Goal: Navigation & Orientation: Find specific page/section

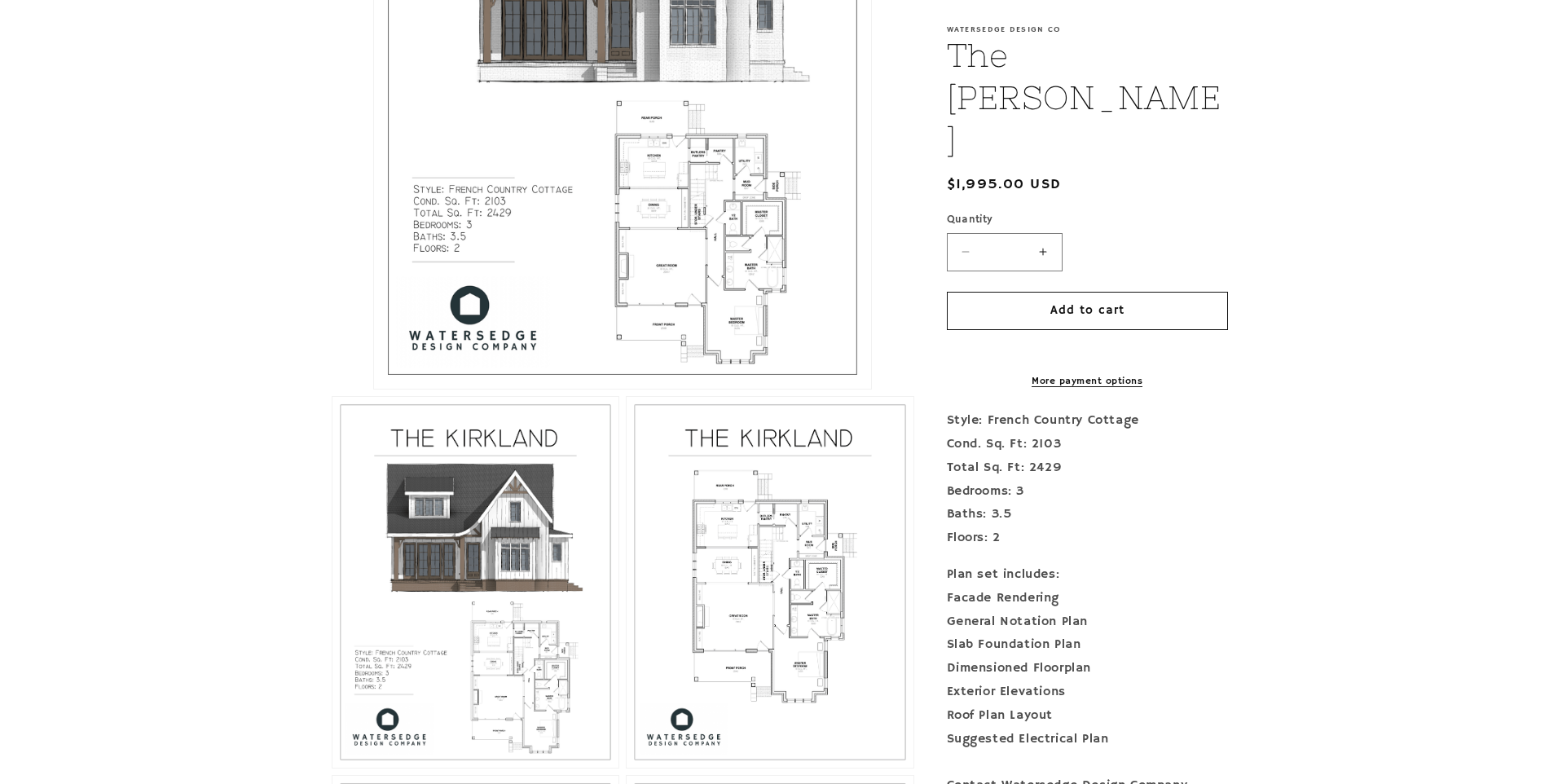
scroll to position [668, 0]
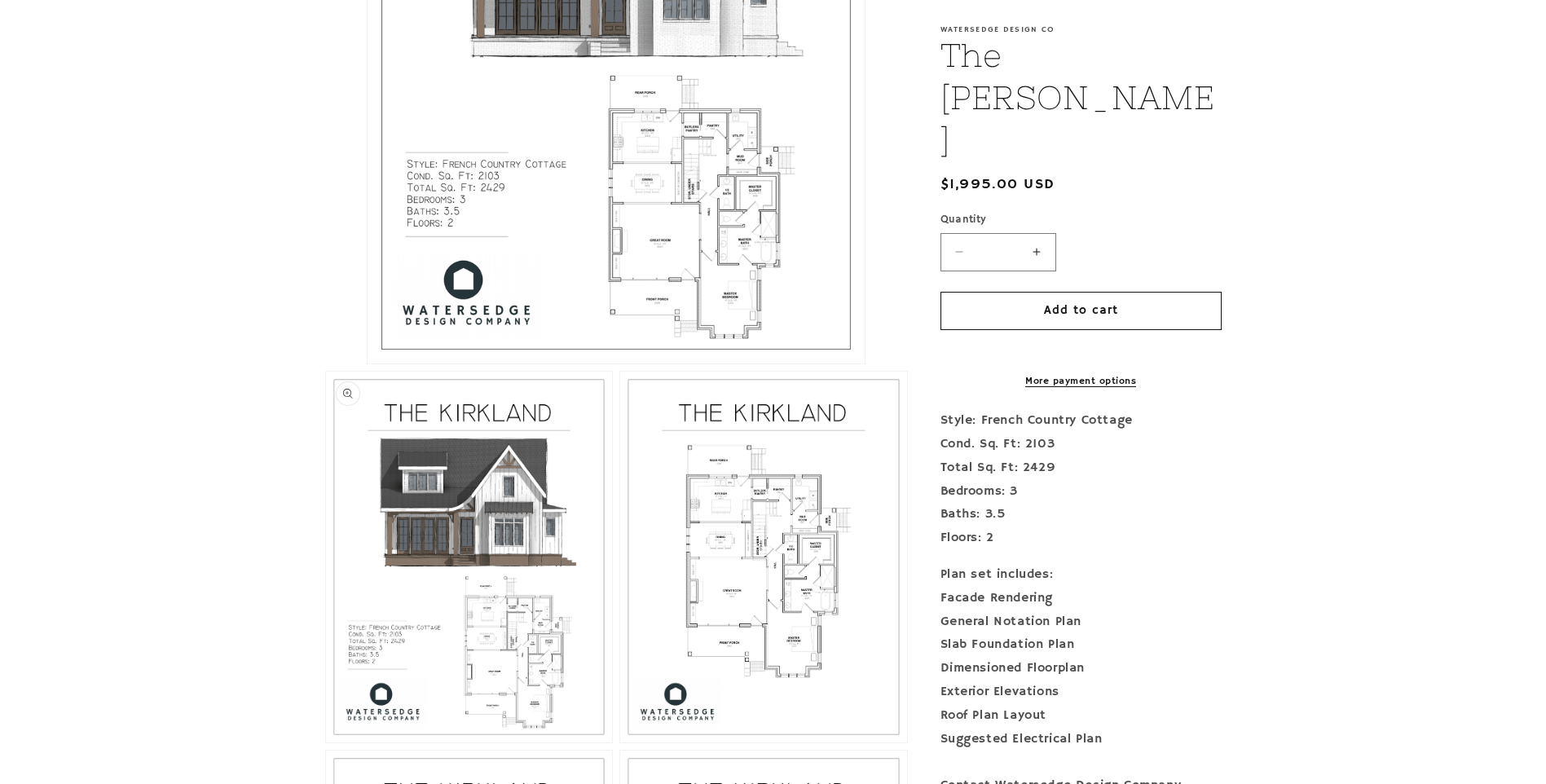
click at [326, 742] on button "Open media 2 in modal" at bounding box center [326, 742] width 0 height 0
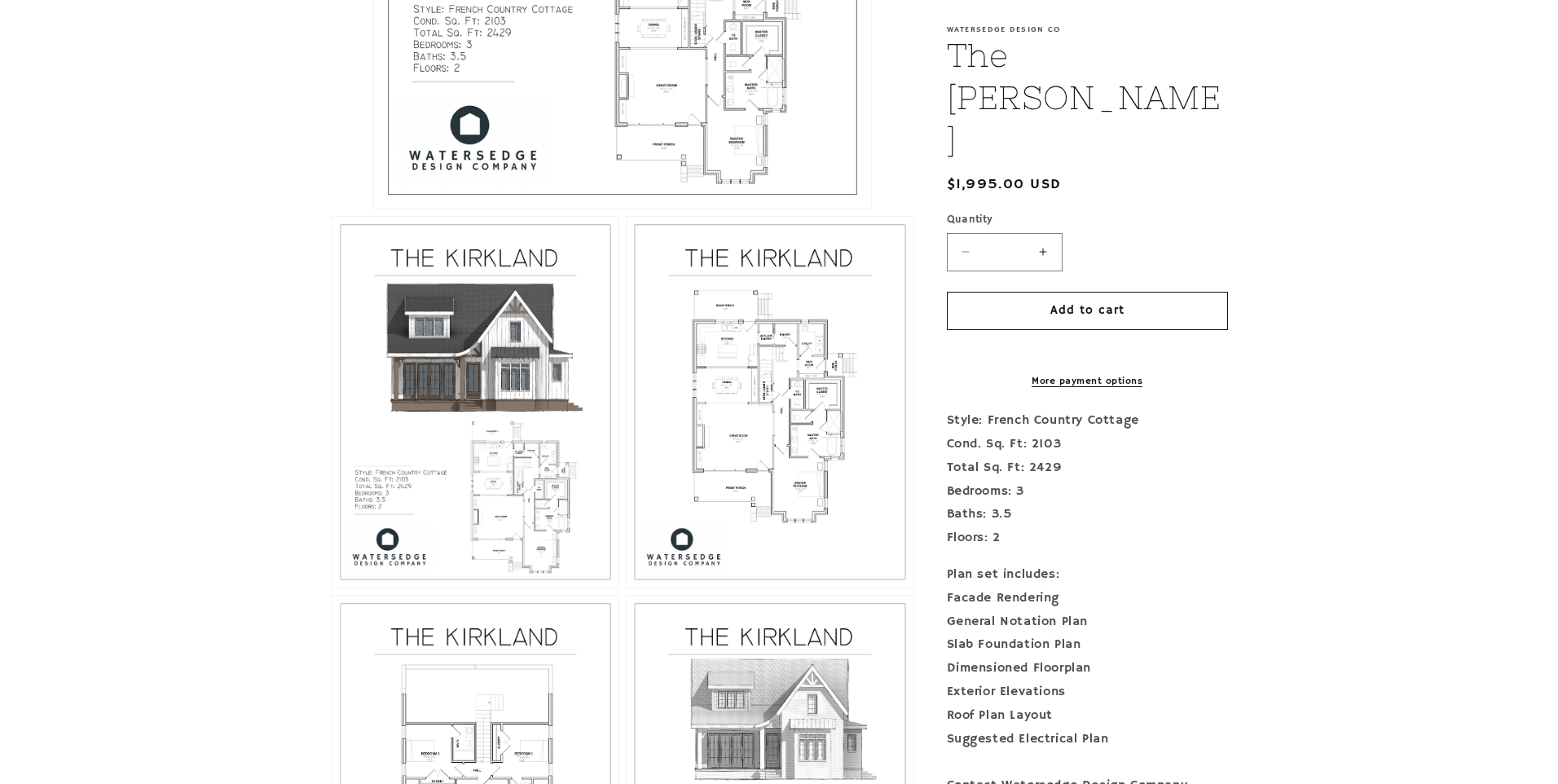
scroll to position [830, 0]
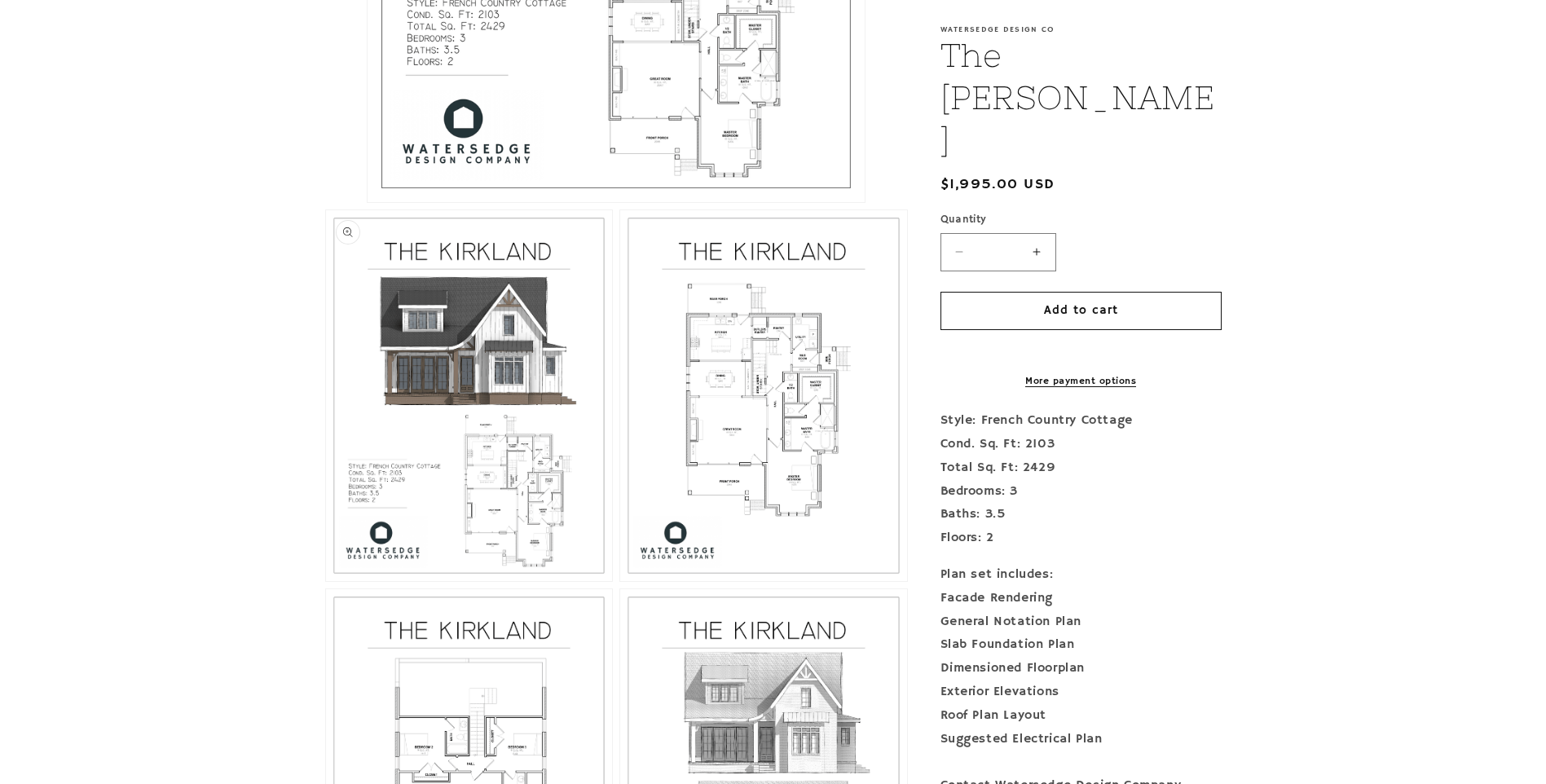
click at [326, 581] on button "Open media 2 in modal" at bounding box center [326, 581] width 0 height 0
drag, startPoint x: 722, startPoint y: 357, endPoint x: 446, endPoint y: 344, distance: 276.3
click at [326, 581] on button "Open media 2 in modal" at bounding box center [326, 581] width 0 height 0
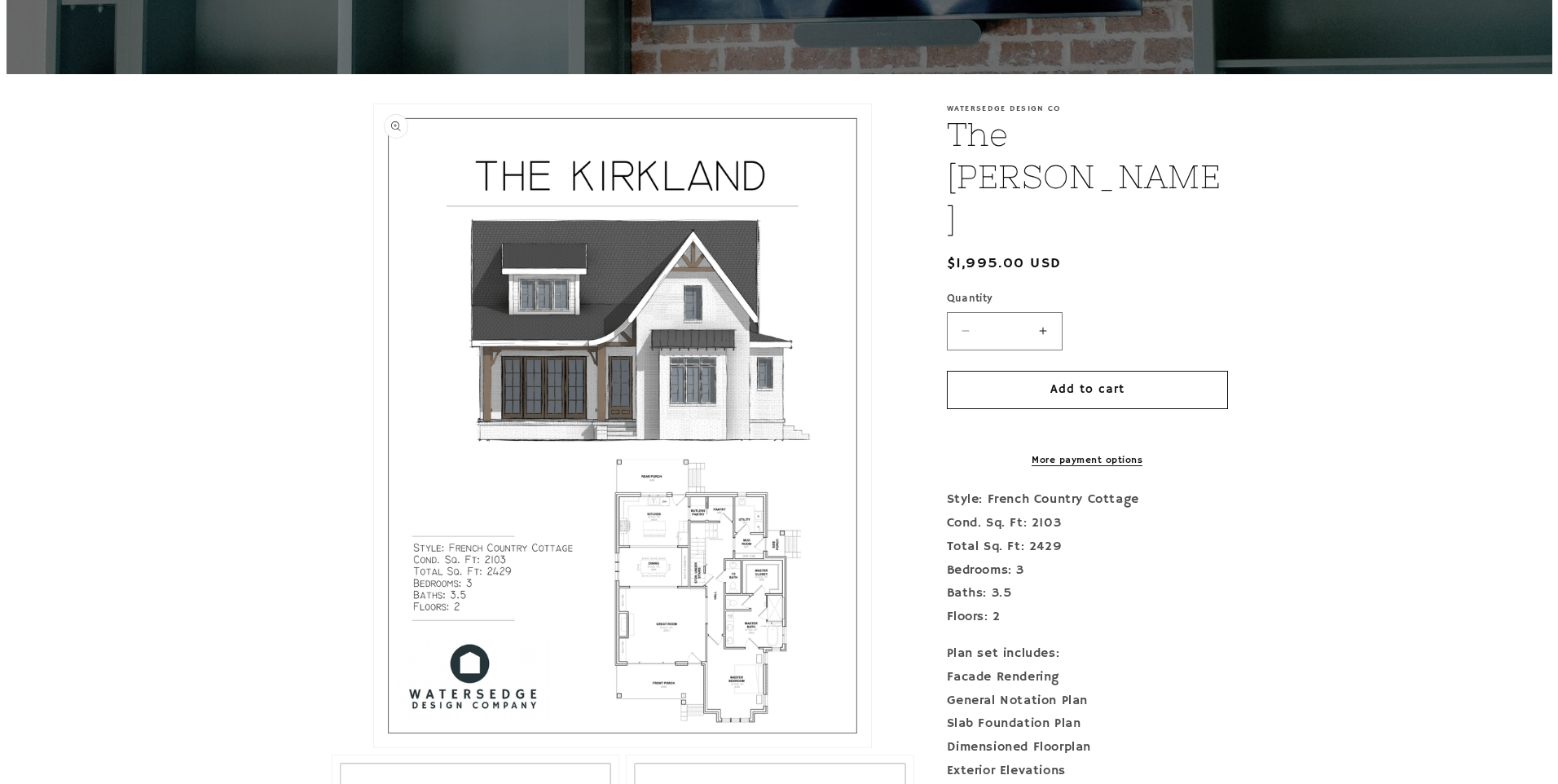
scroll to position [259, 0]
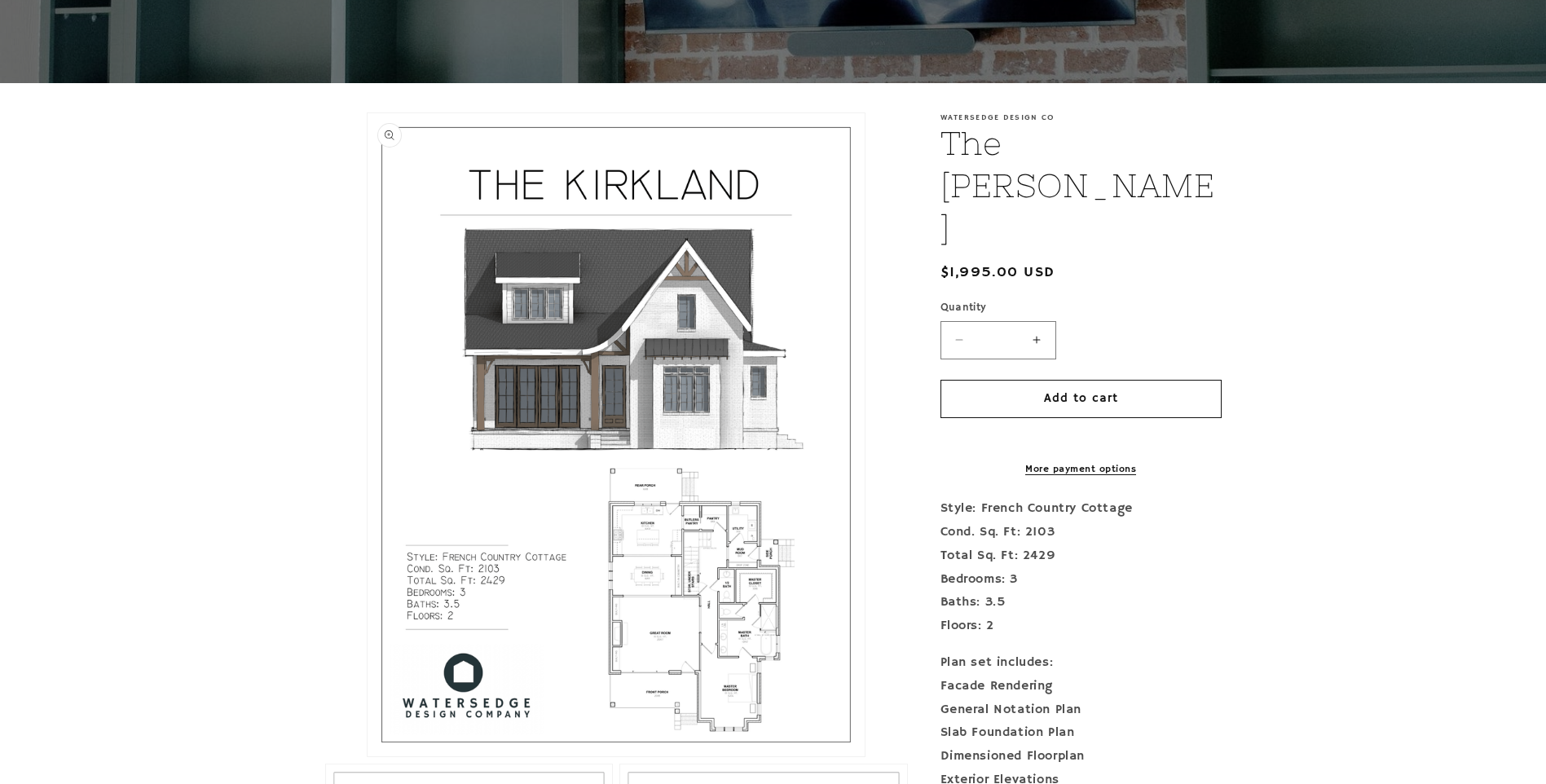
click at [367, 756] on button "Open media 1 in modal" at bounding box center [367, 756] width 0 height 0
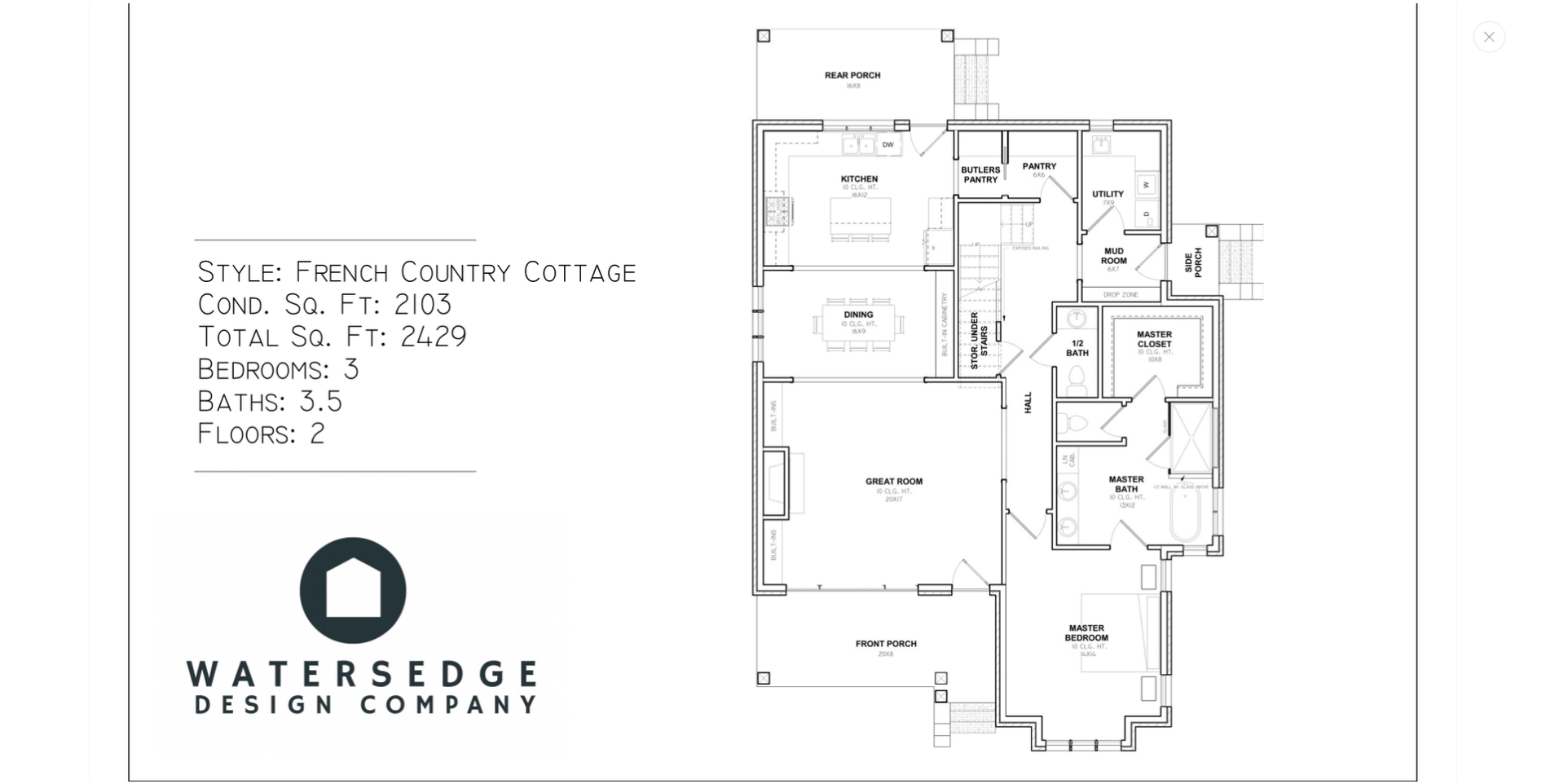
scroll to position [994, 0]
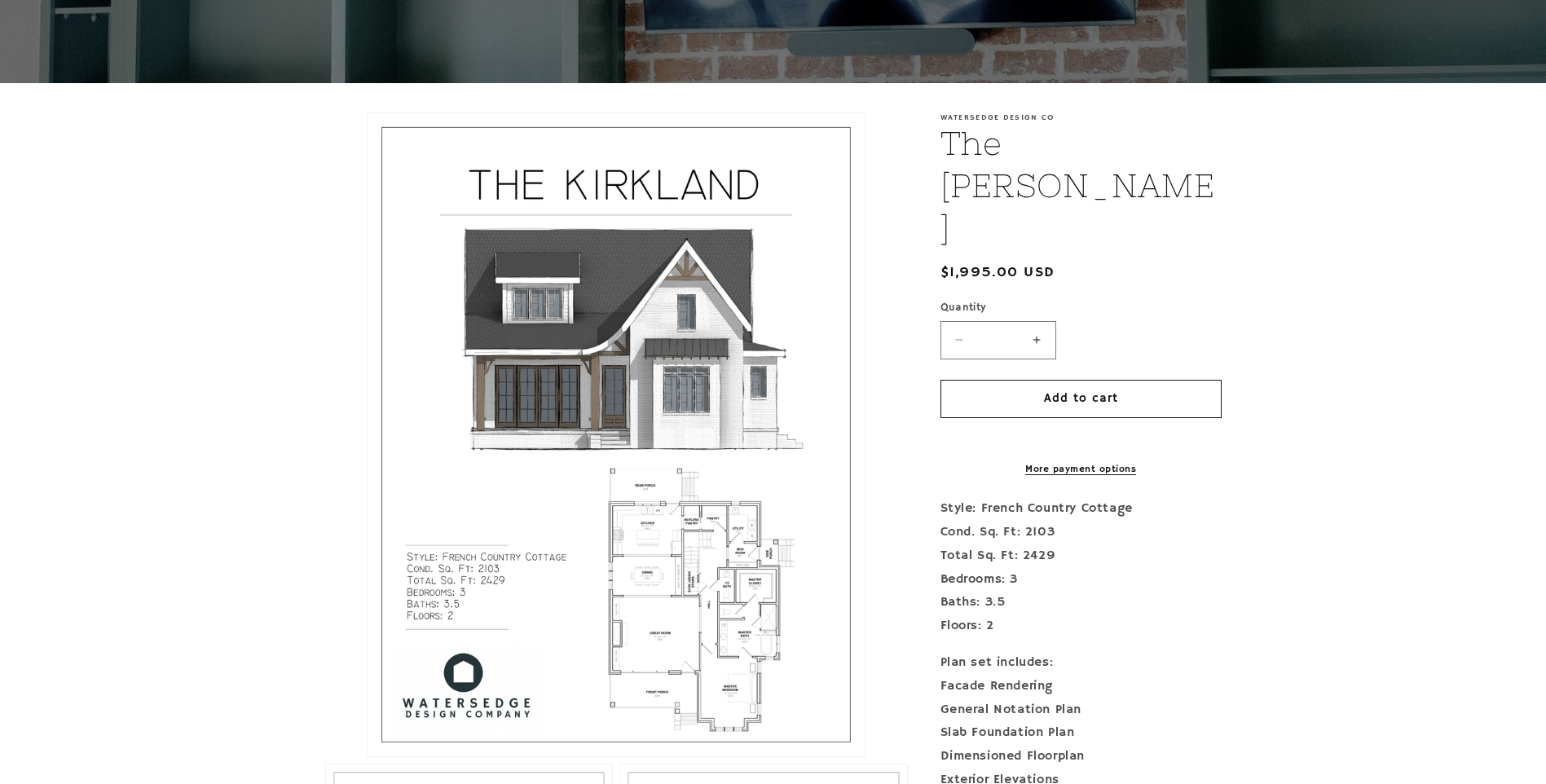
drag, startPoint x: 963, startPoint y: 316, endPoint x: 1342, endPoint y: 298, distance: 379.4
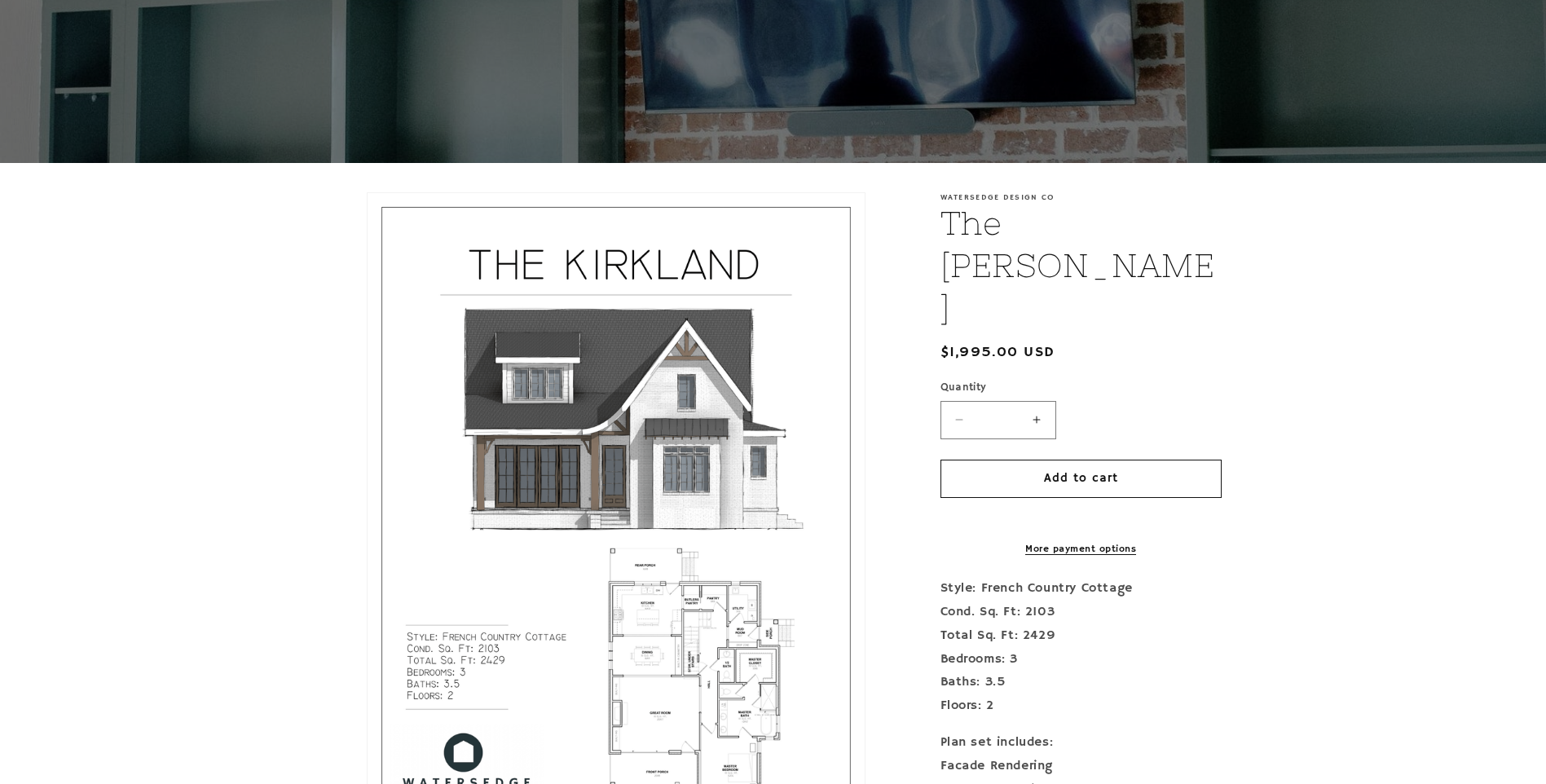
scroll to position [0, 0]
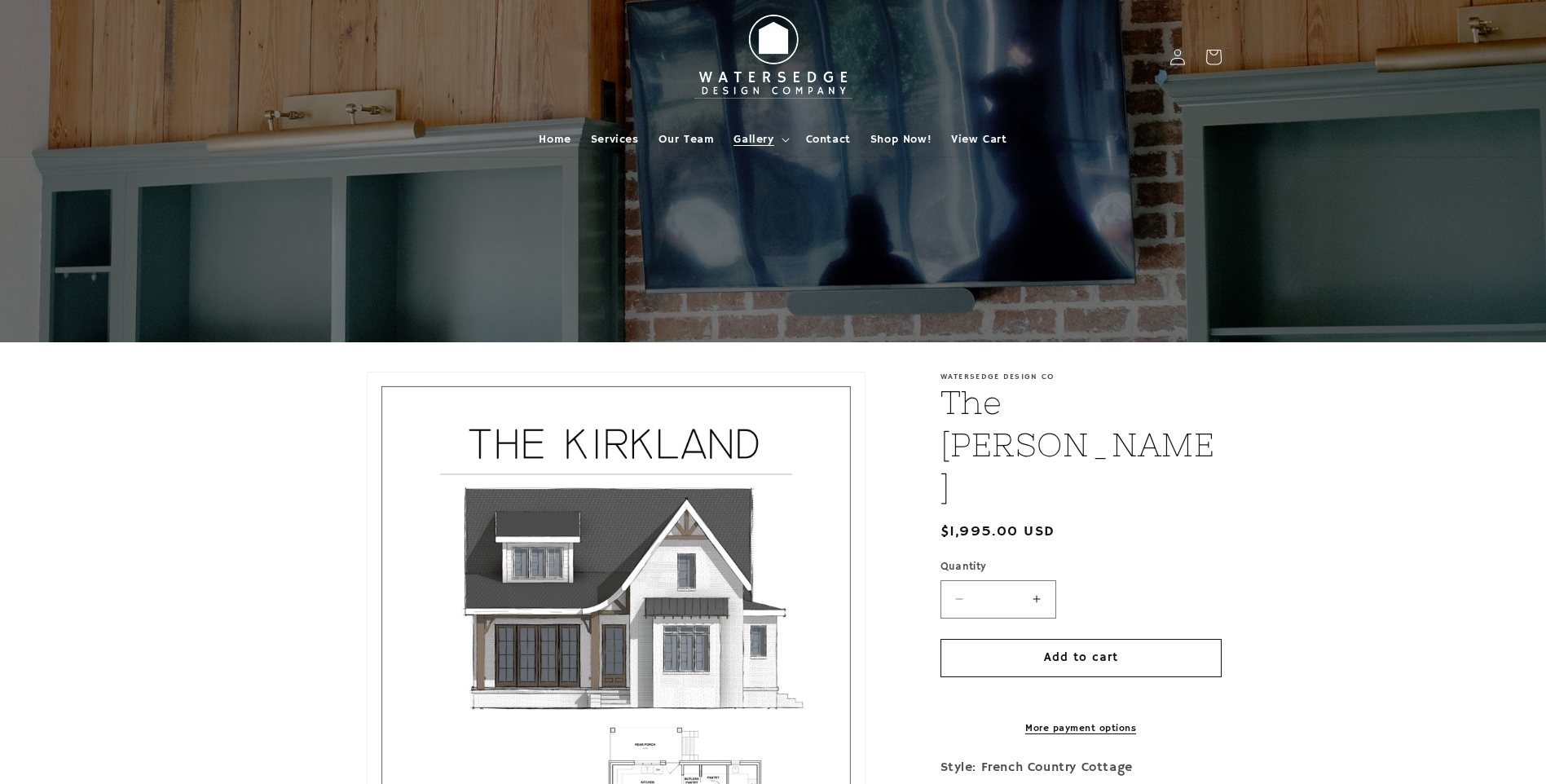
click at [754, 135] on span "Gallery" at bounding box center [753, 139] width 40 height 15
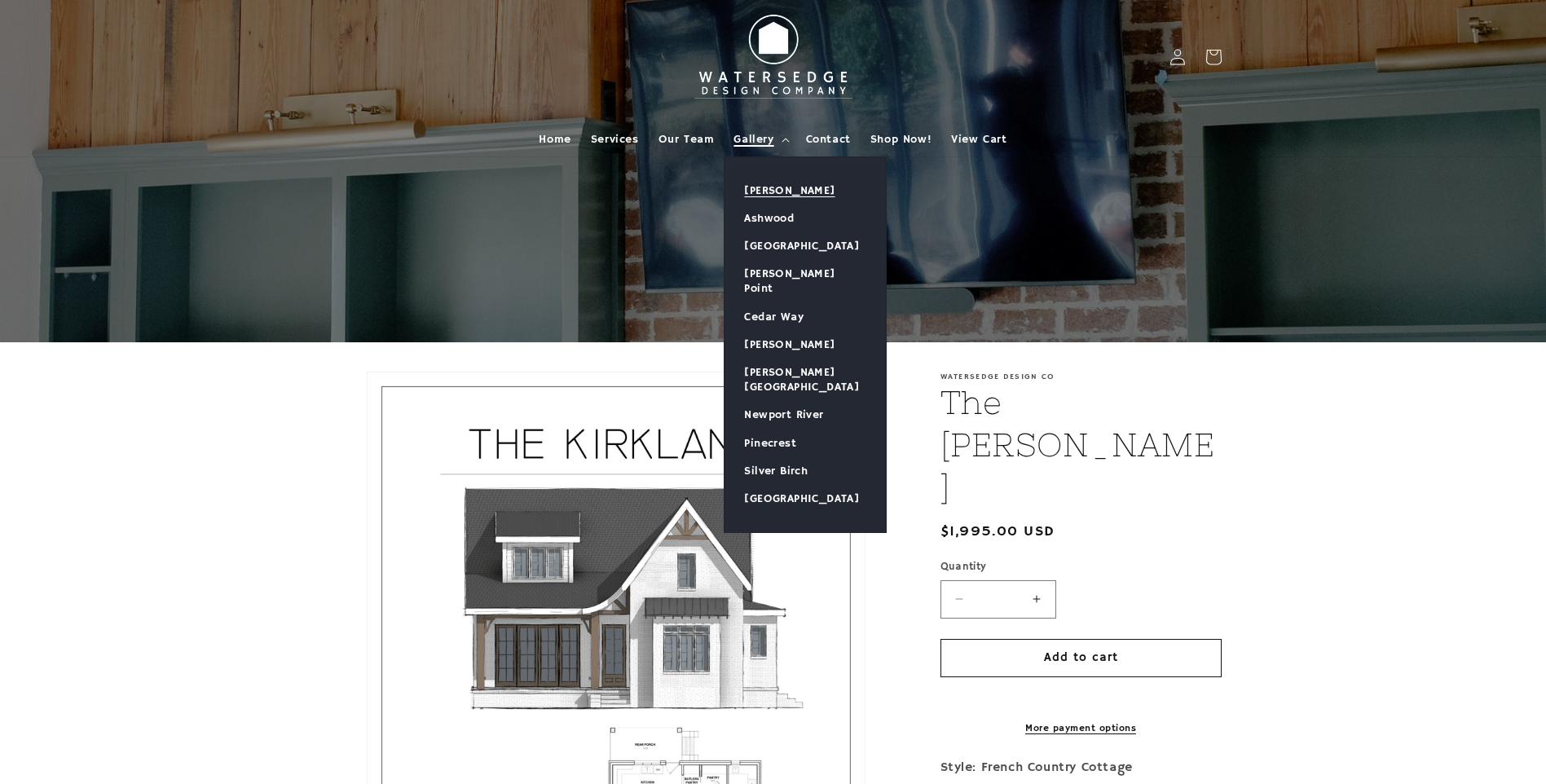
click at [803, 187] on link "[PERSON_NAME]" at bounding box center [805, 190] width 161 height 28
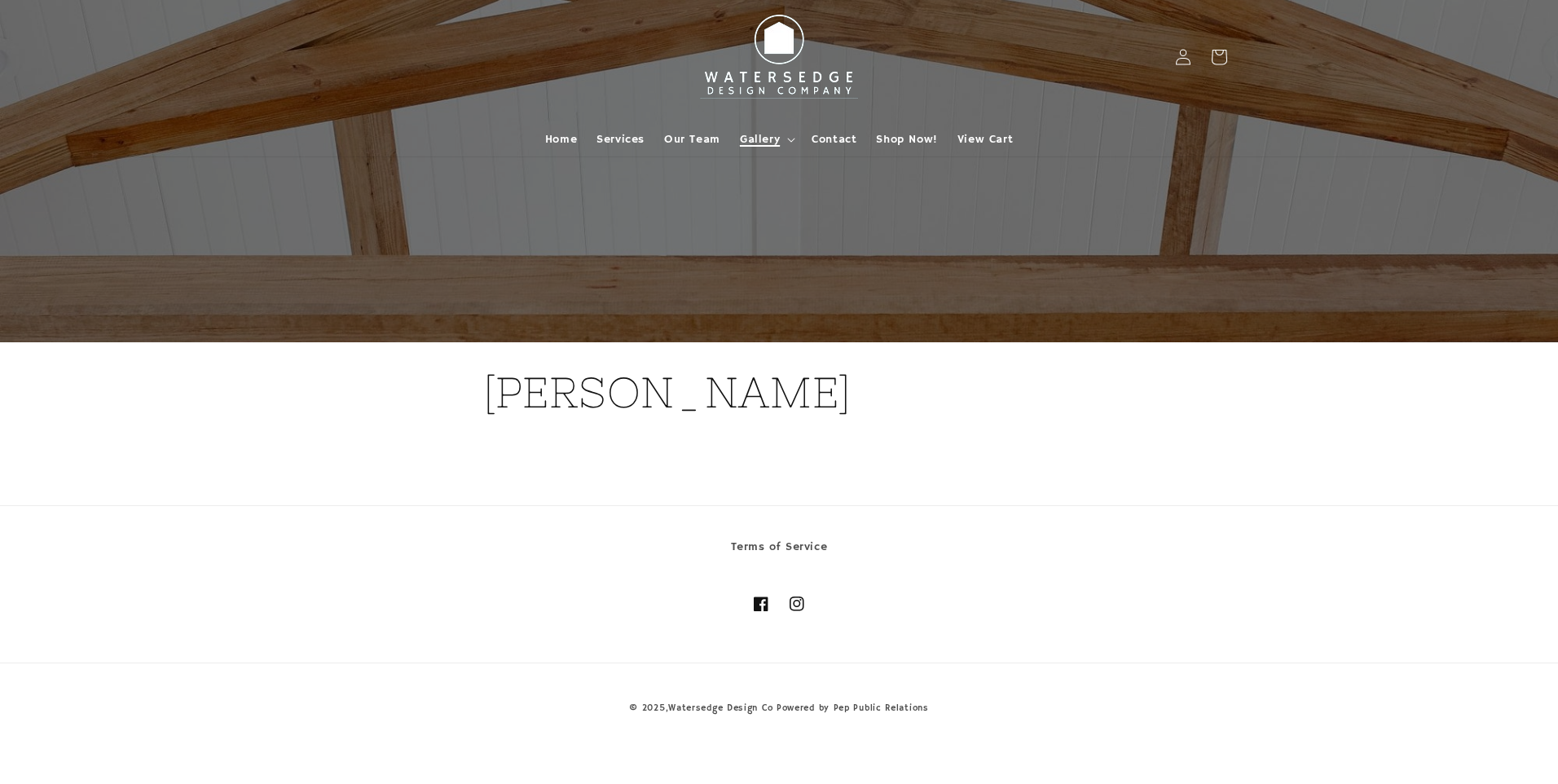
click at [766, 136] on span "Gallery" at bounding box center [760, 139] width 40 height 15
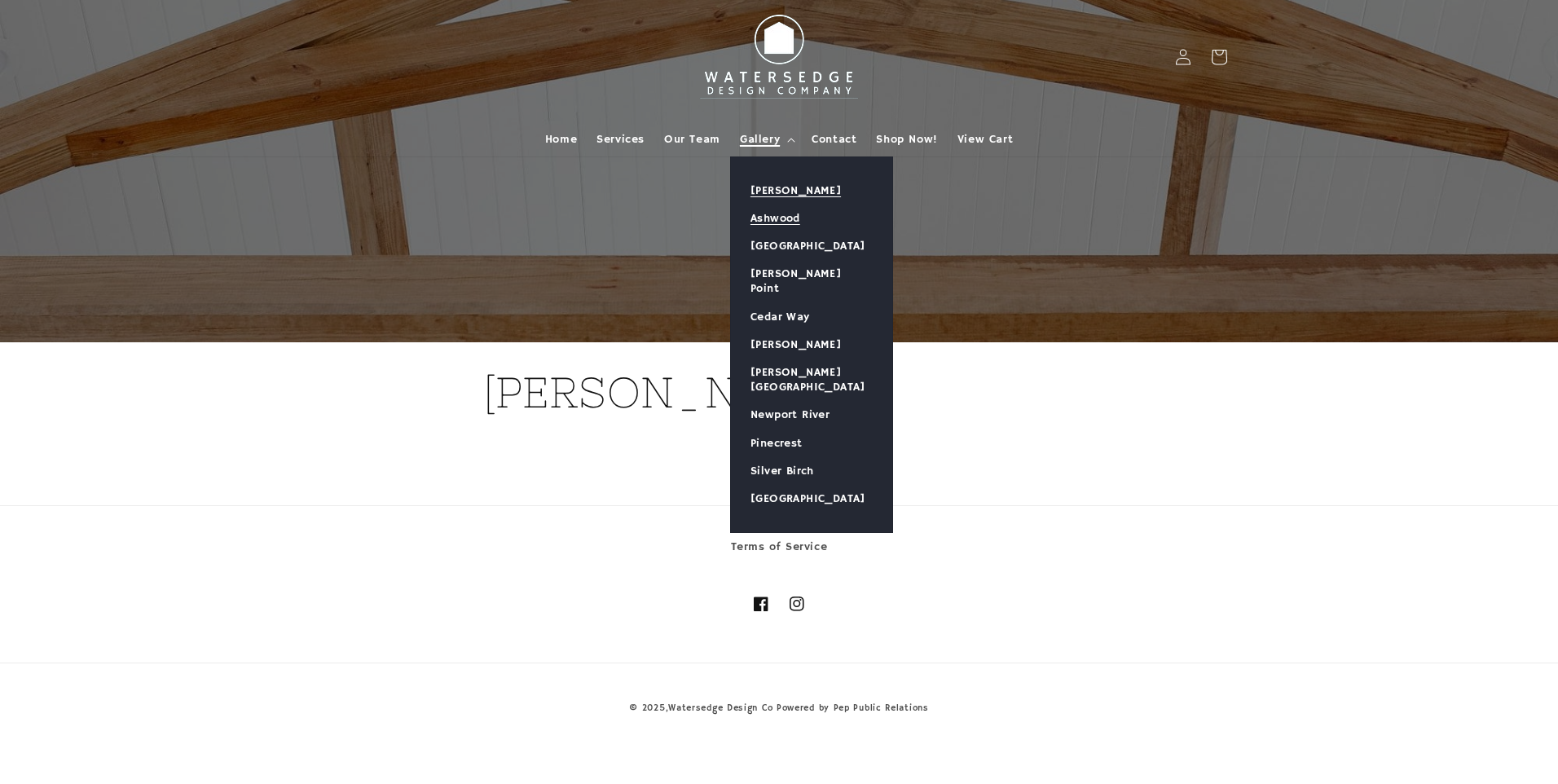
click at [779, 218] on link "Ashwood" at bounding box center [811, 218] width 161 height 28
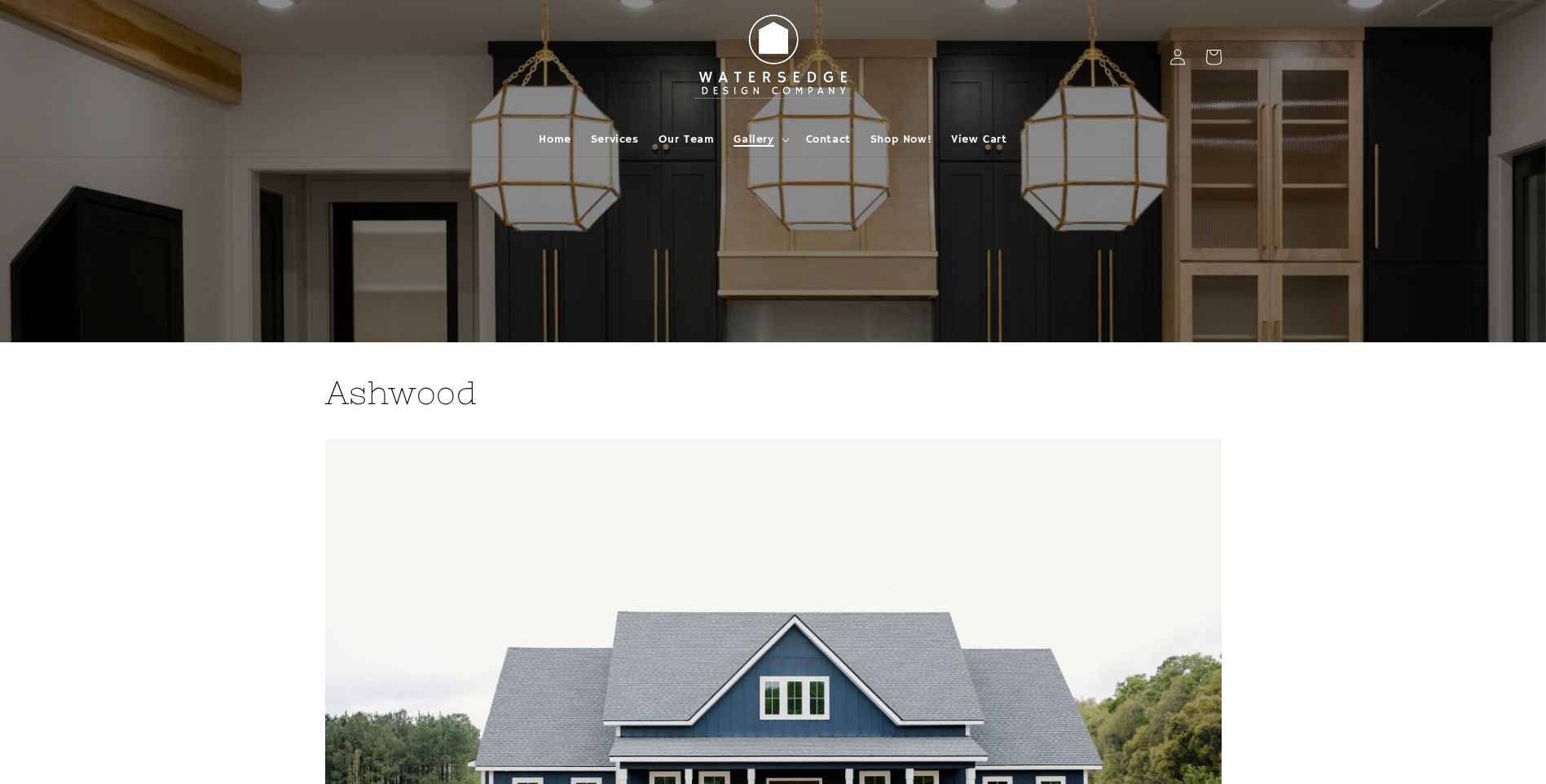
click at [745, 139] on span "Gallery" at bounding box center [753, 139] width 40 height 15
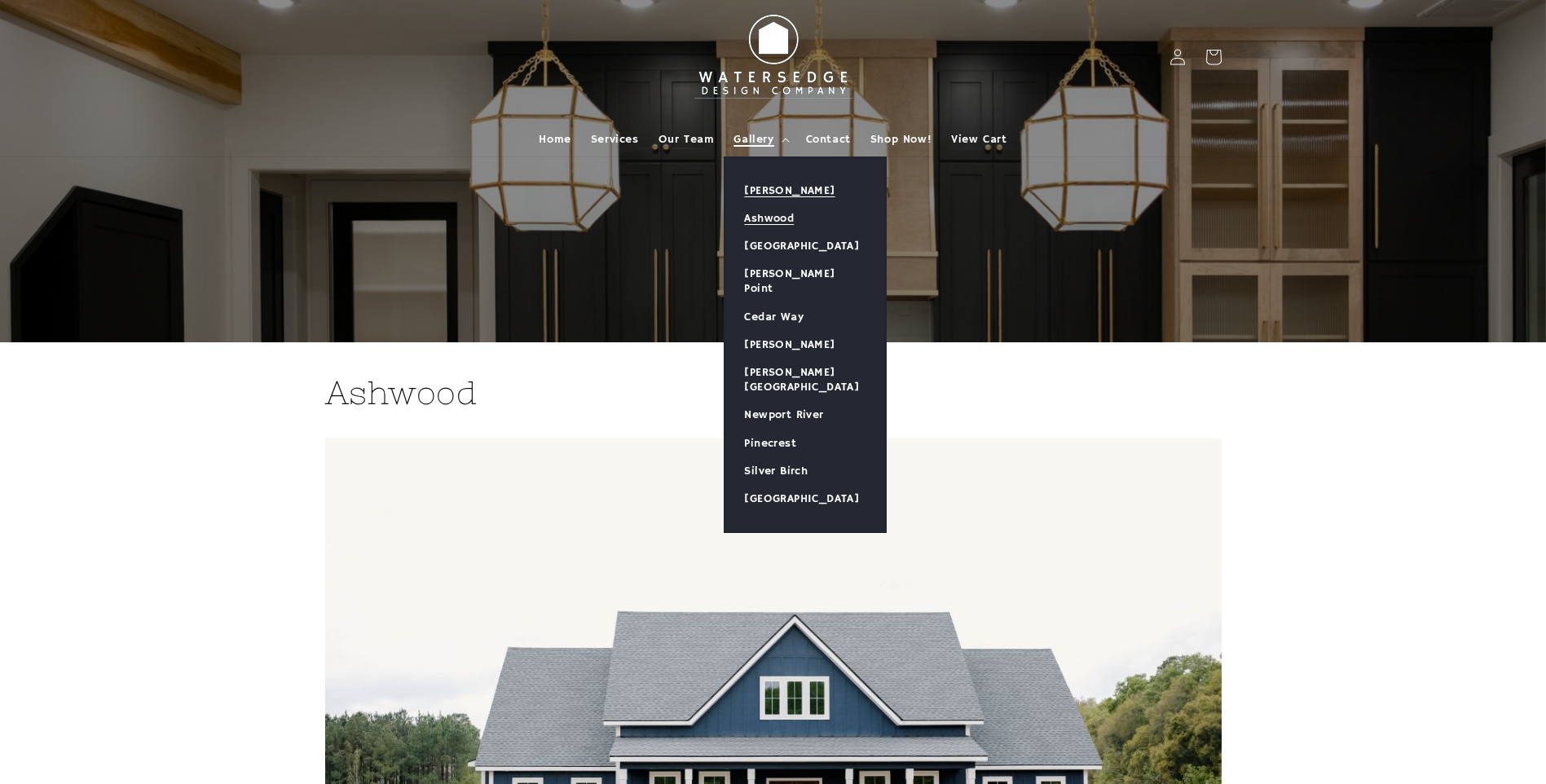
click at [760, 185] on link "[PERSON_NAME]" at bounding box center [805, 190] width 161 height 28
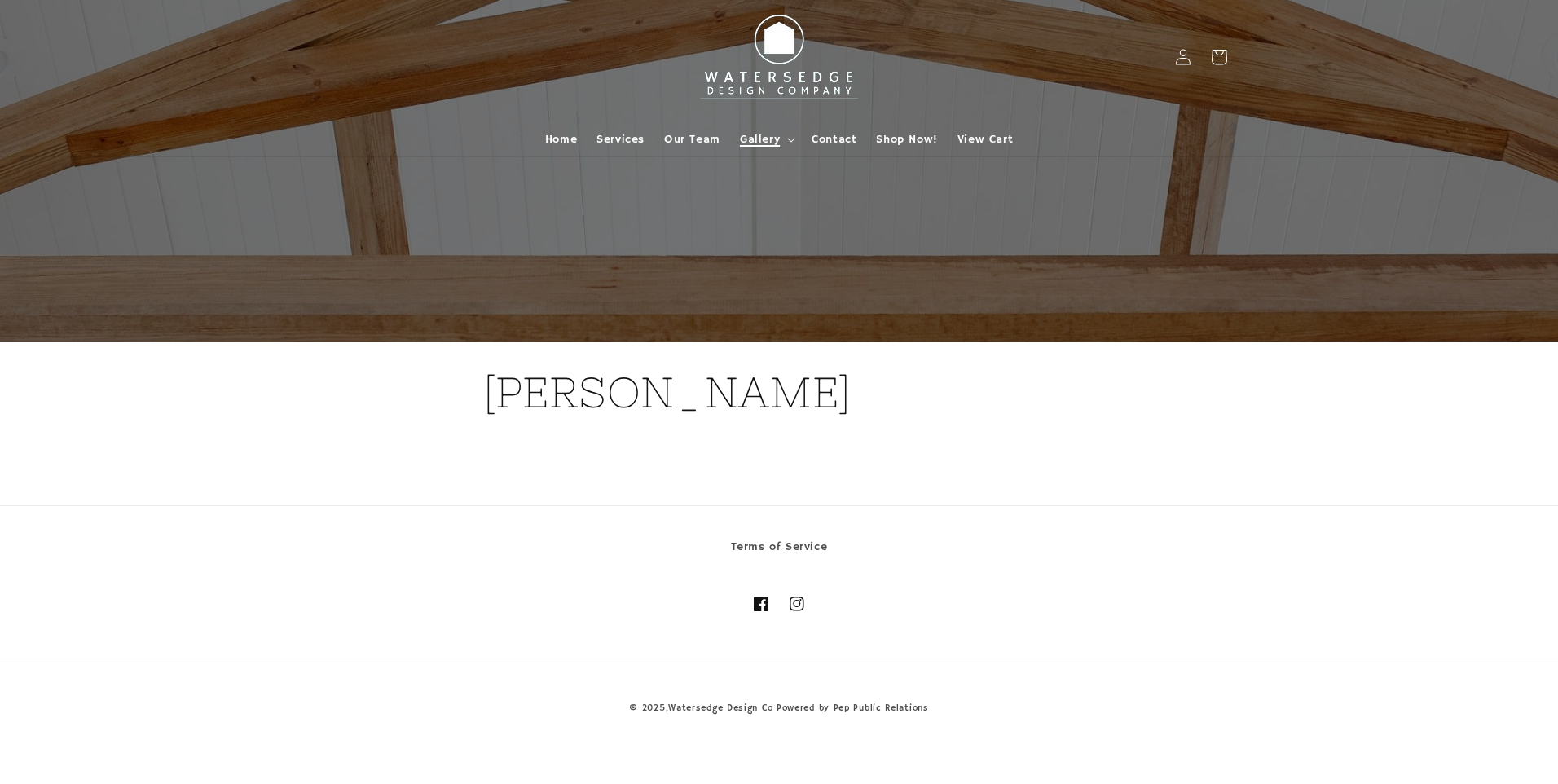
click at [767, 135] on span "Gallery" at bounding box center [760, 139] width 40 height 15
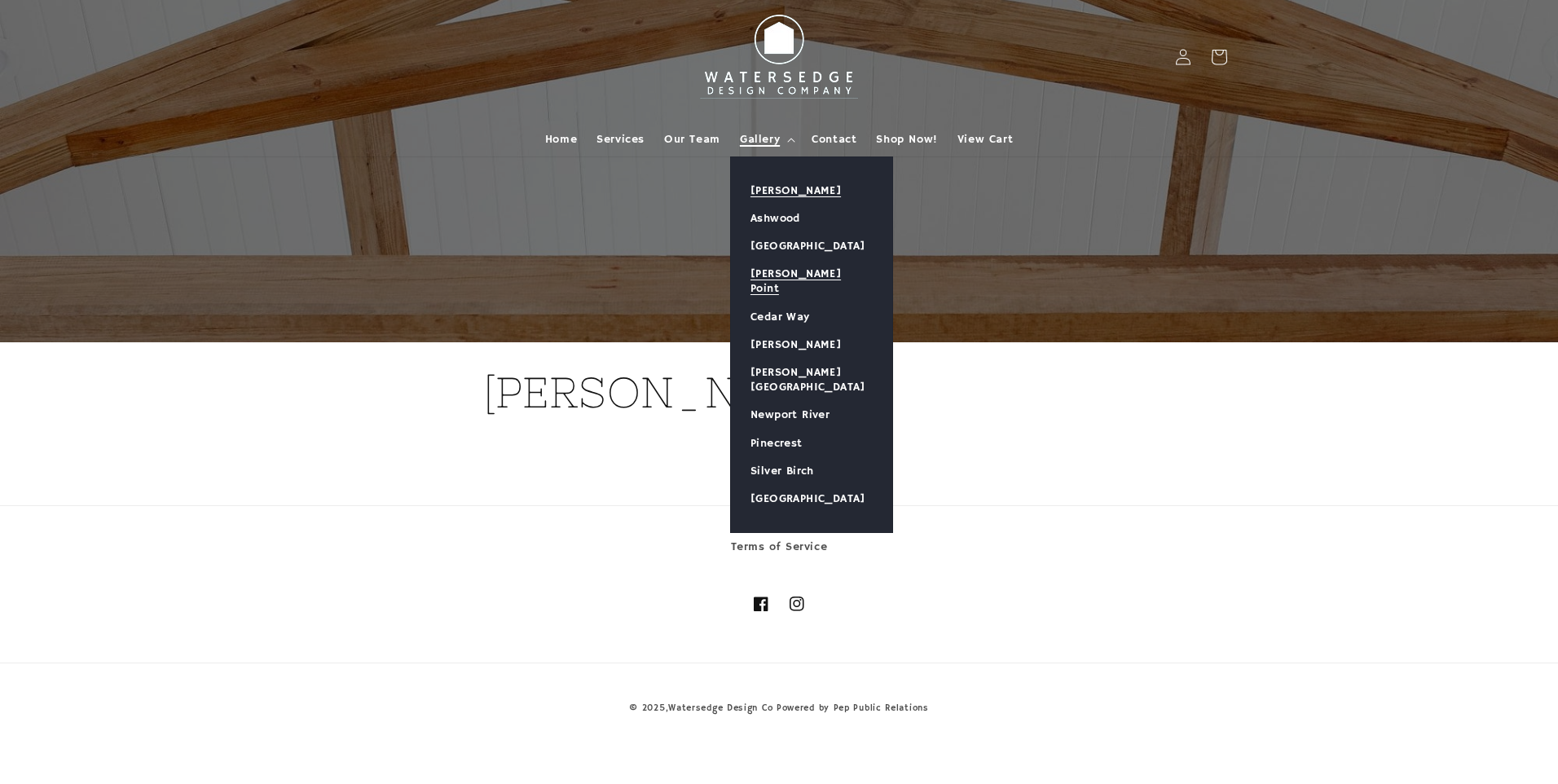
click at [782, 275] on link "[PERSON_NAME] Point" at bounding box center [811, 281] width 161 height 43
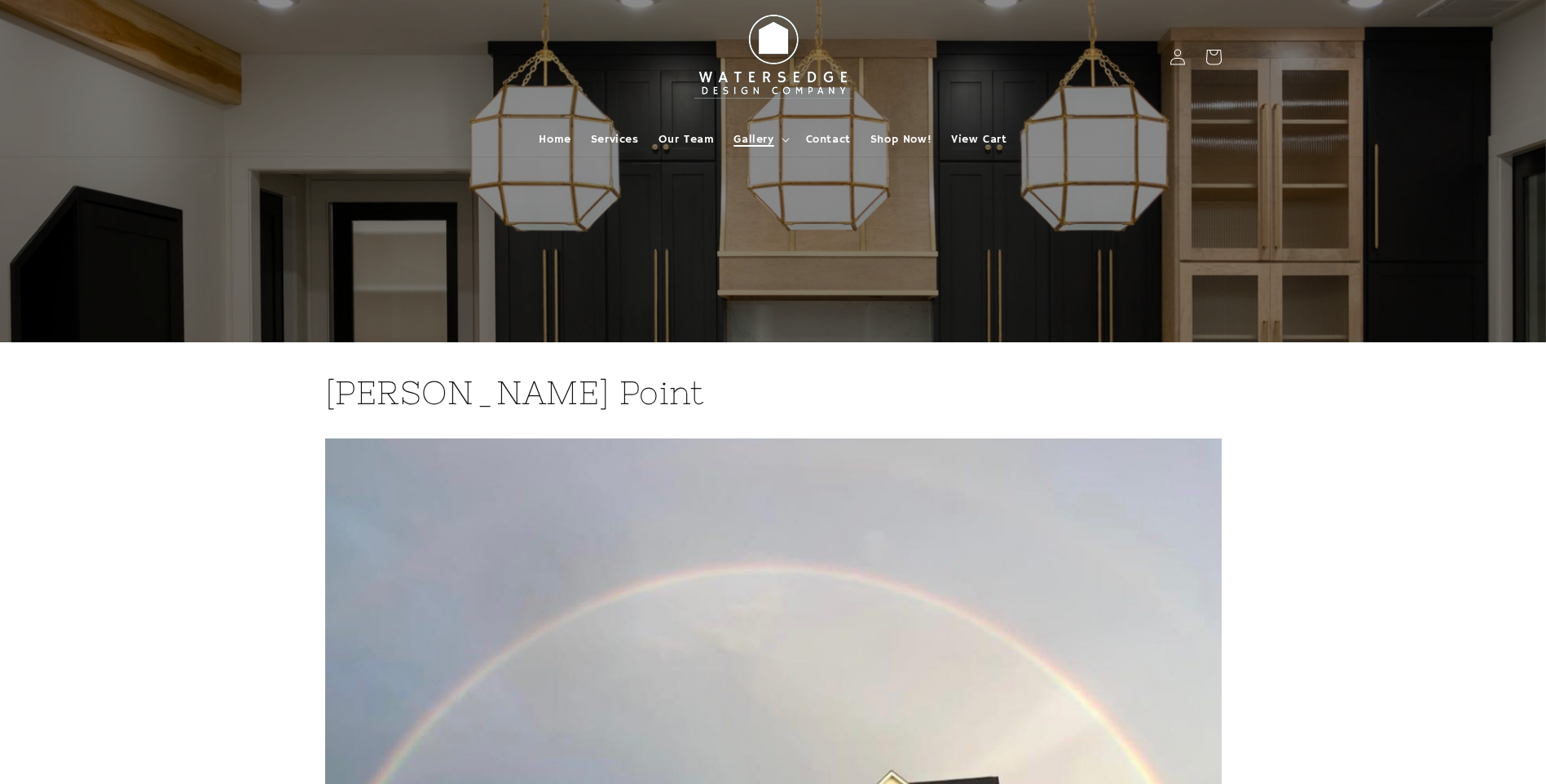
click at [757, 140] on span "Gallery" at bounding box center [753, 139] width 40 height 15
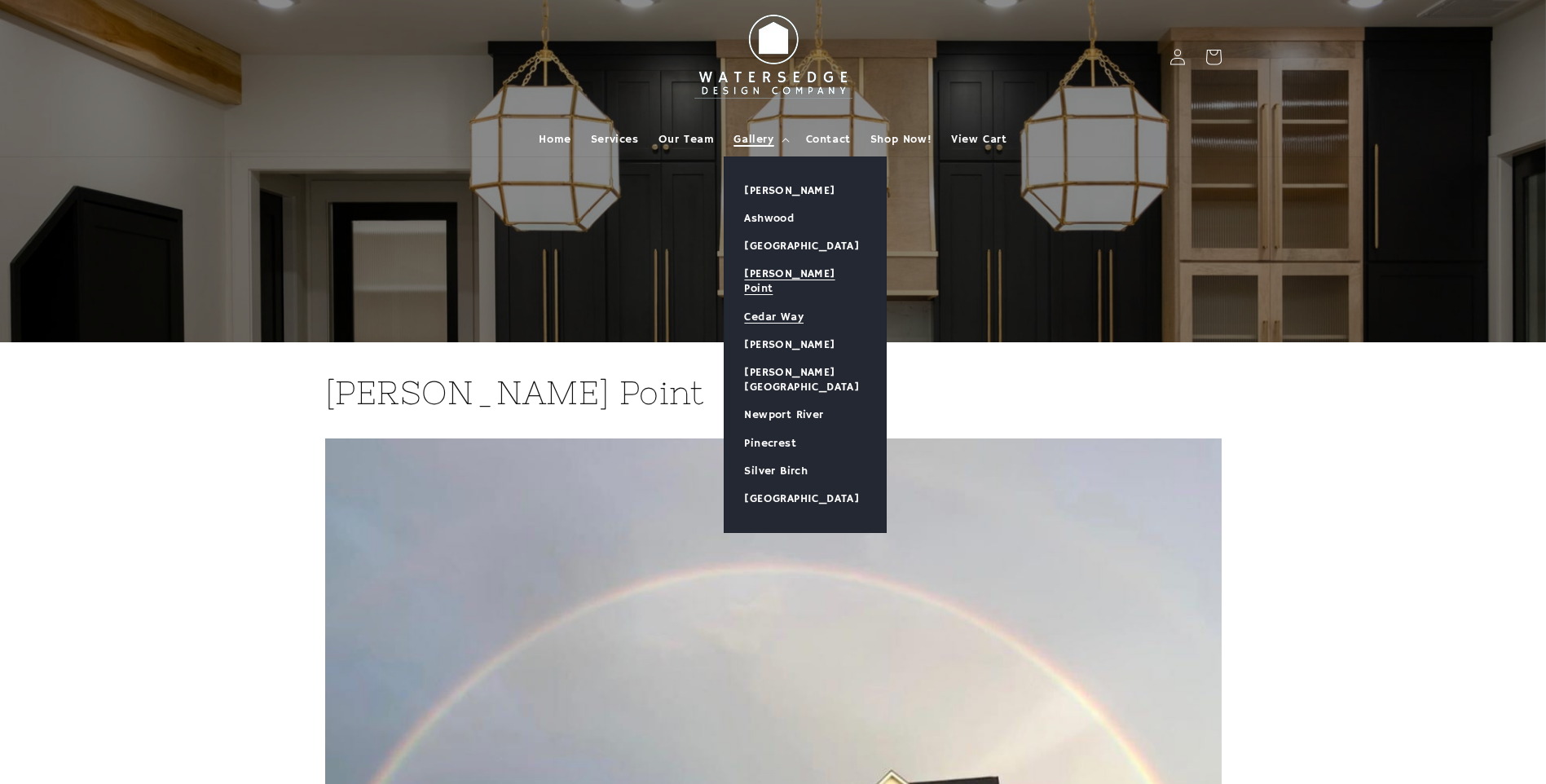
click at [788, 303] on link "Cedar Way" at bounding box center [805, 316] width 161 height 28
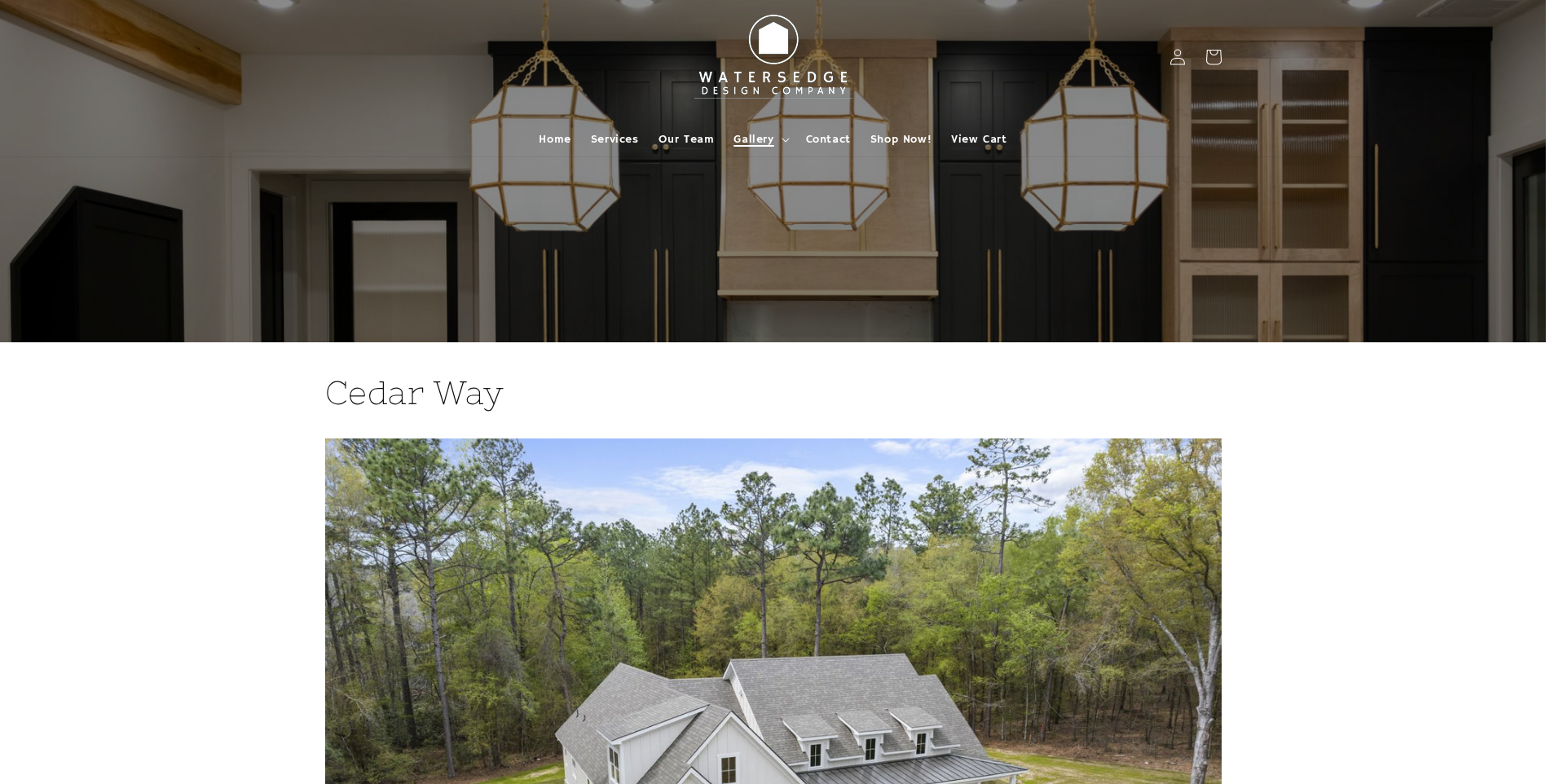
click at [760, 142] on span "Gallery" at bounding box center [753, 139] width 40 height 15
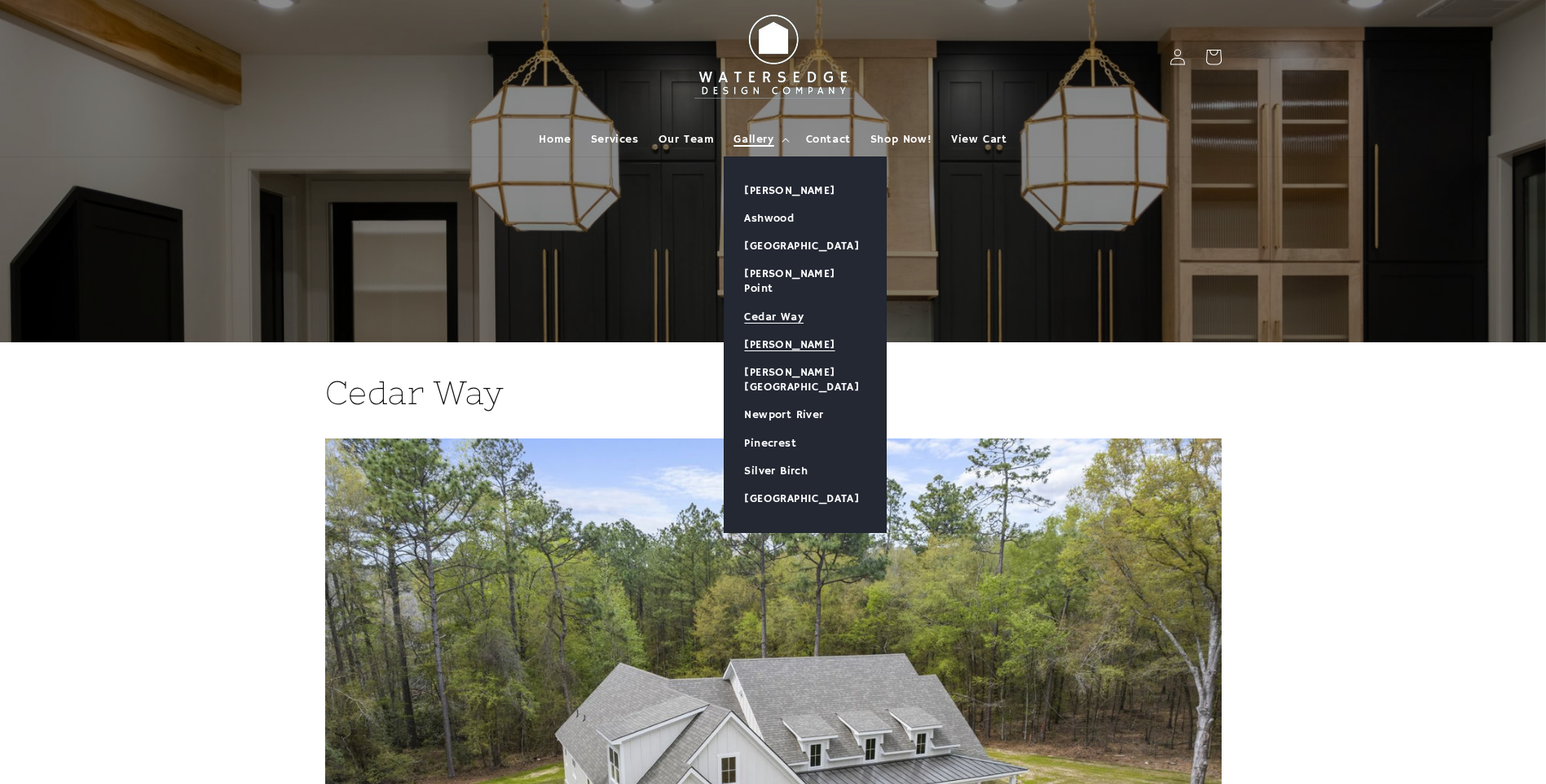
click at [774, 331] on link "[PERSON_NAME]" at bounding box center [805, 344] width 161 height 28
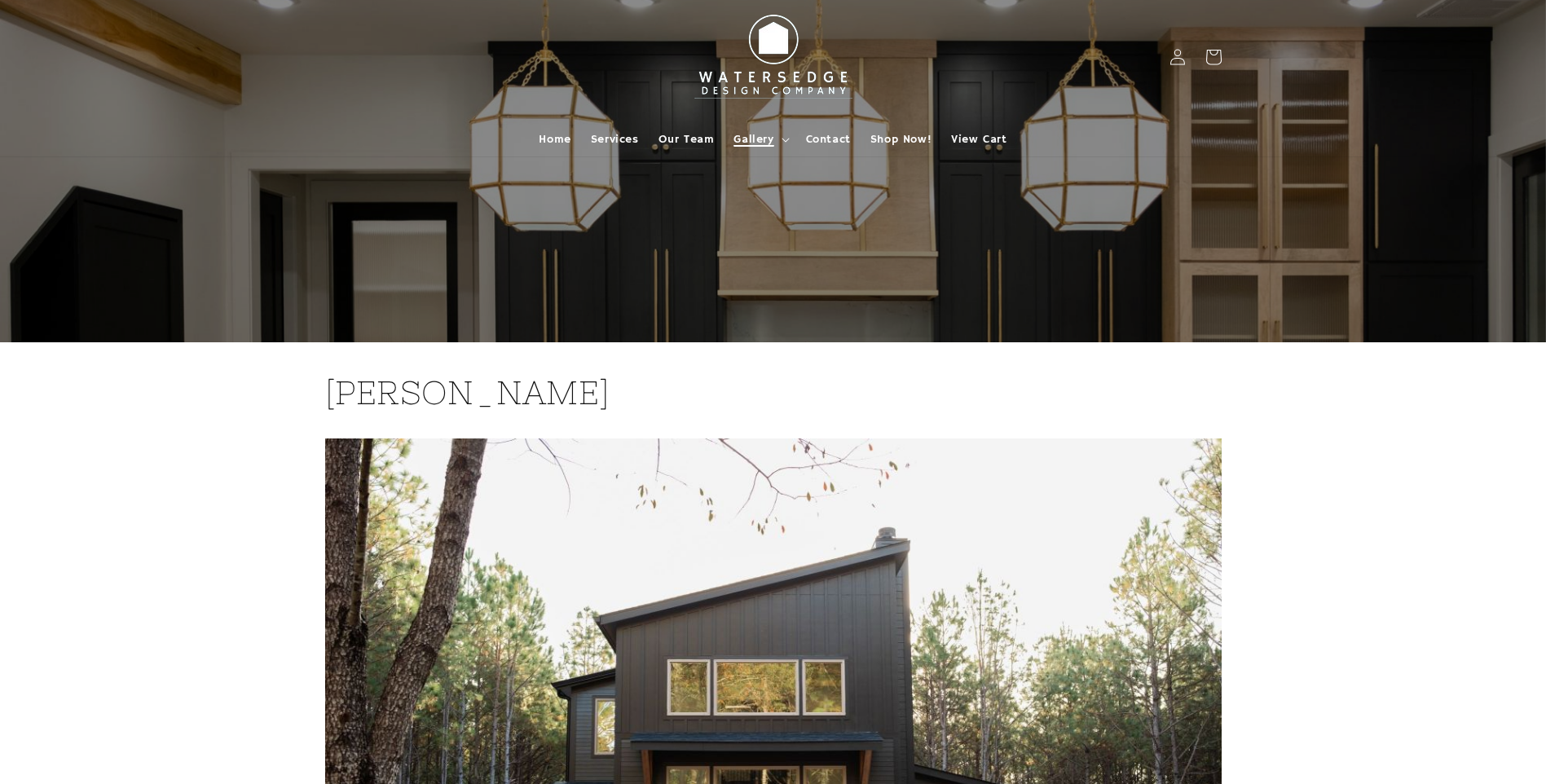
click at [753, 134] on span "Gallery" at bounding box center [753, 139] width 40 height 15
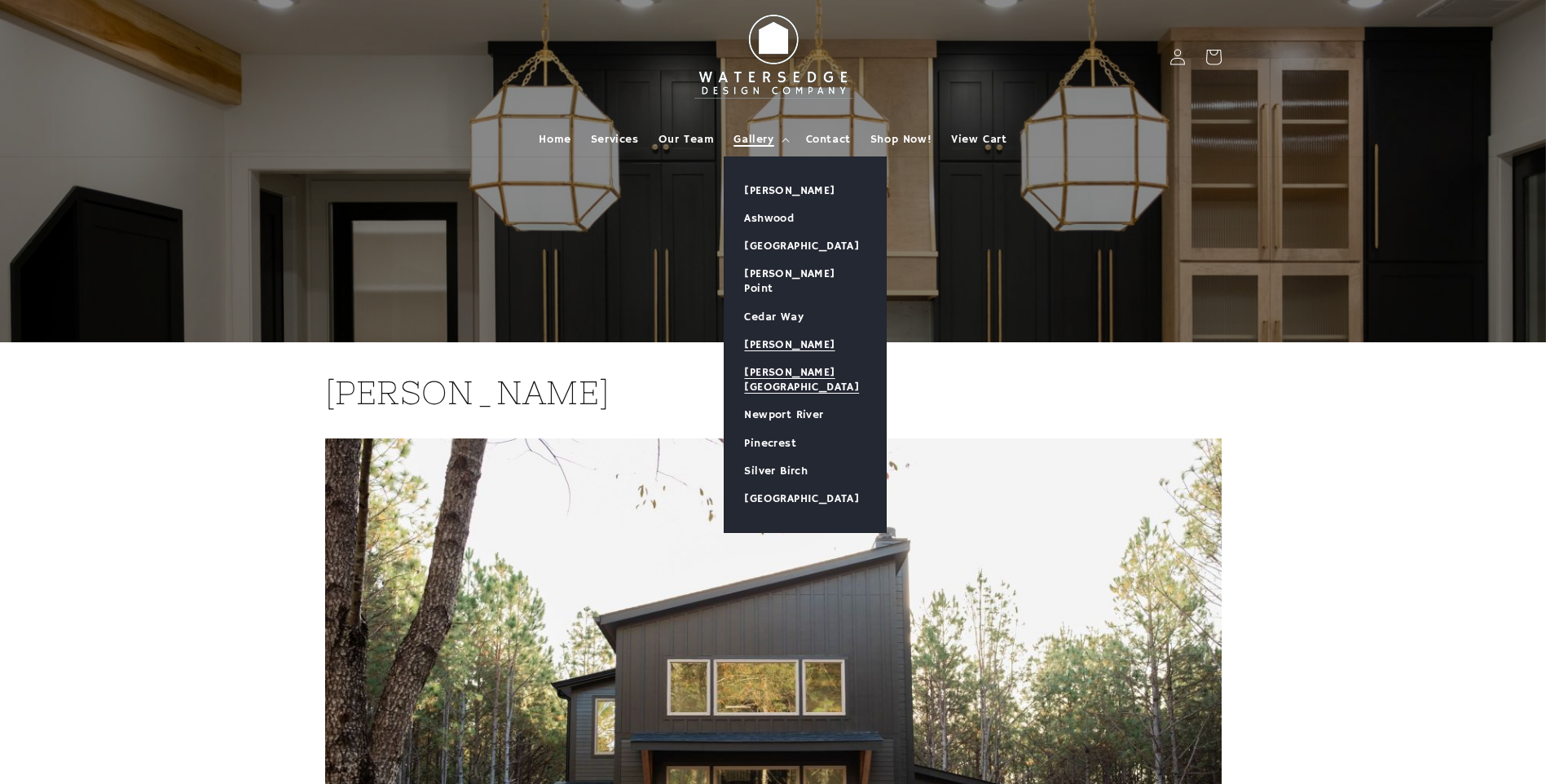
click at [798, 360] on link "[PERSON_NAME][GEOGRAPHIC_DATA]" at bounding box center [805, 379] width 161 height 43
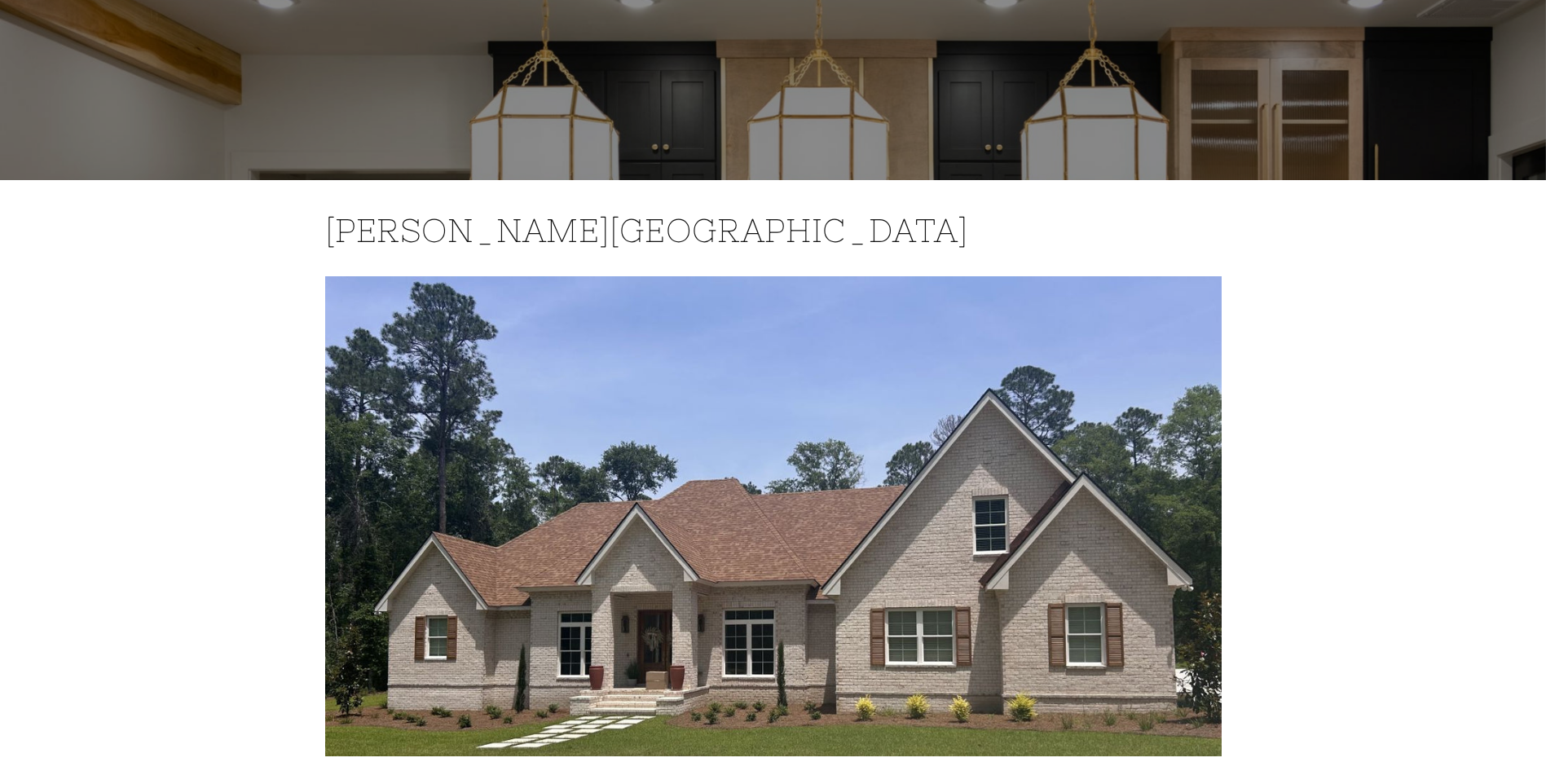
scroll to position [82, 0]
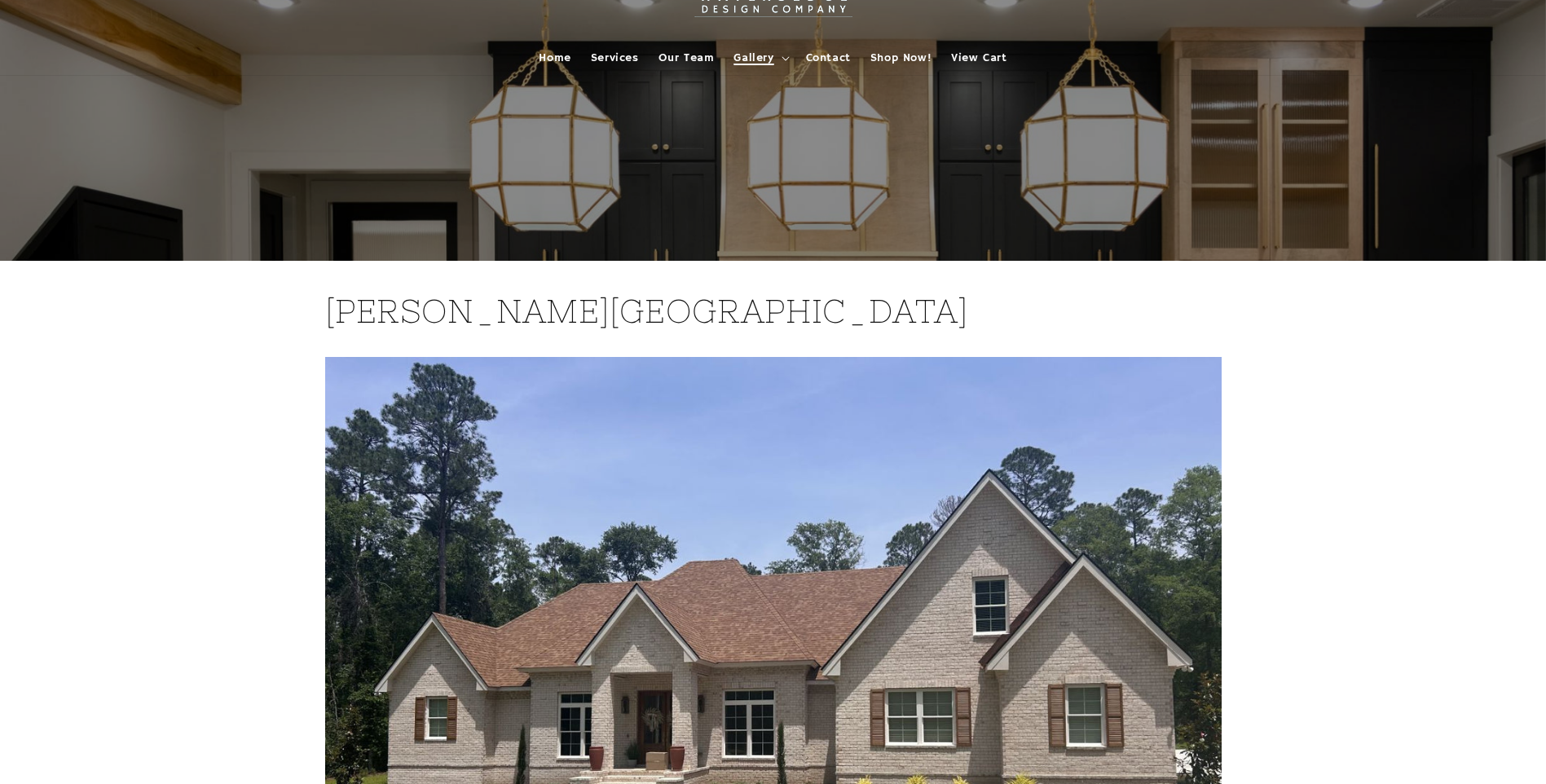
click at [758, 56] on span "Gallery" at bounding box center [753, 58] width 40 height 15
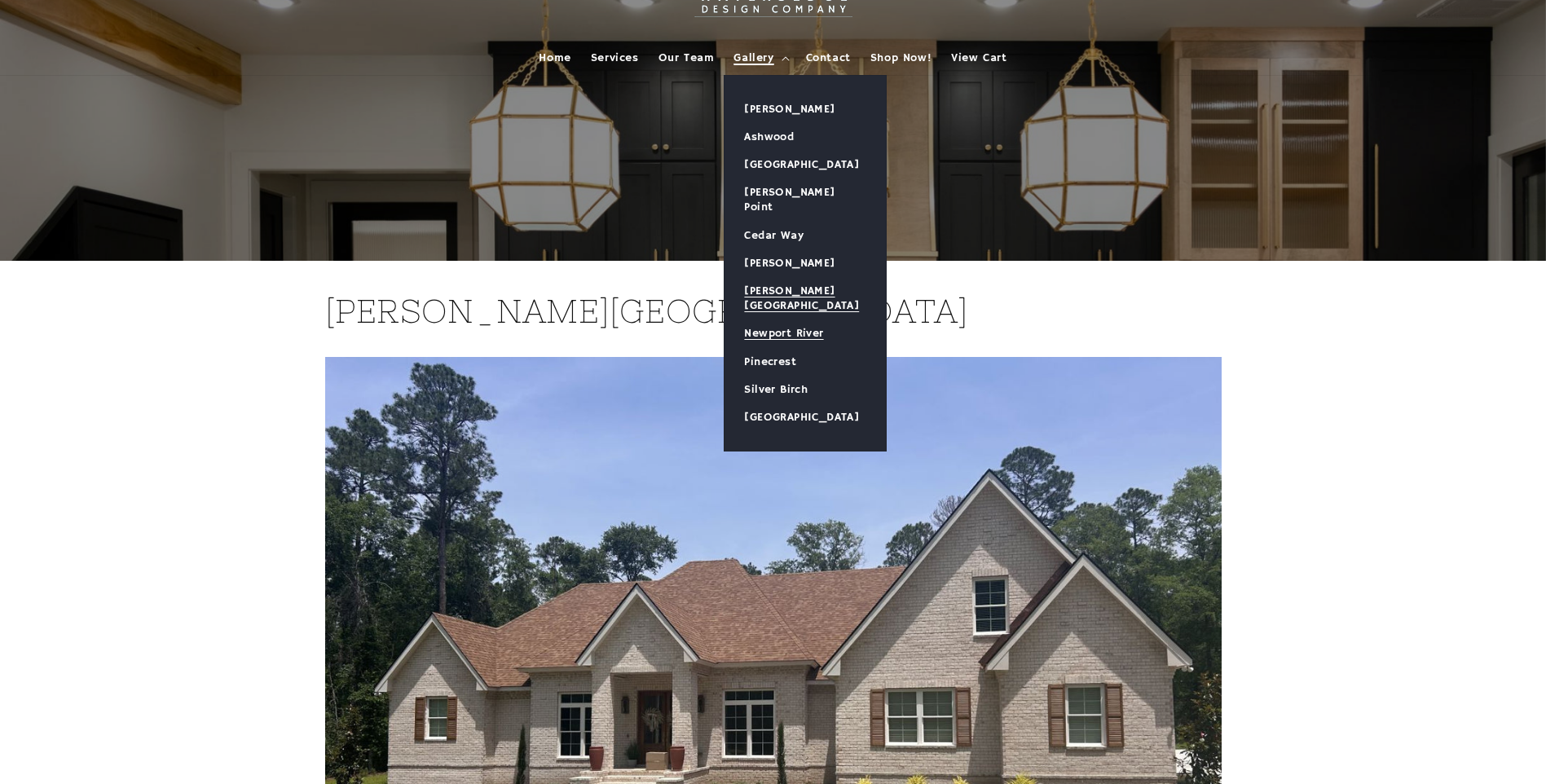
click at [803, 320] on link "Newport River" at bounding box center [805, 333] width 161 height 28
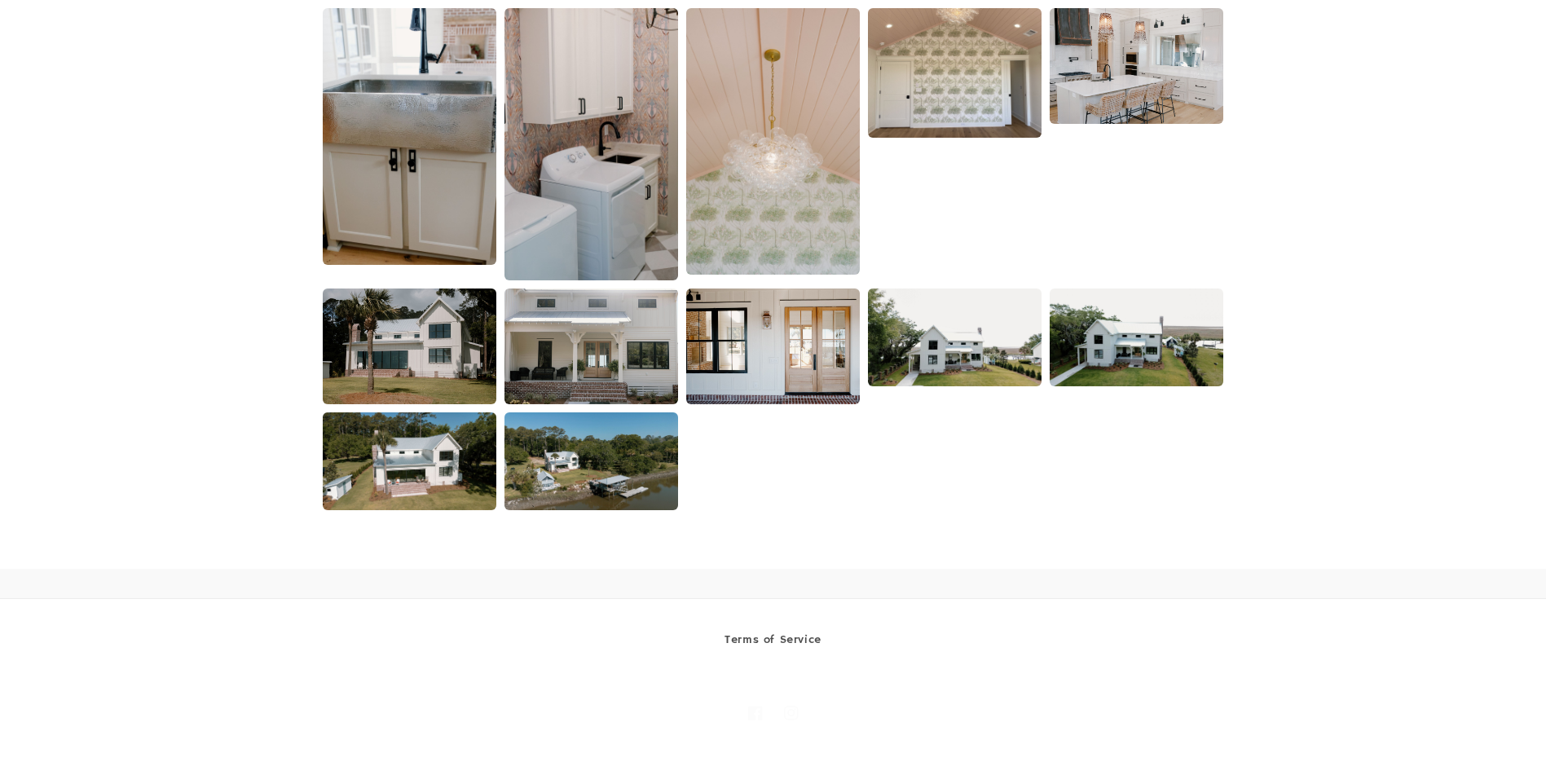
scroll to position [3055, 0]
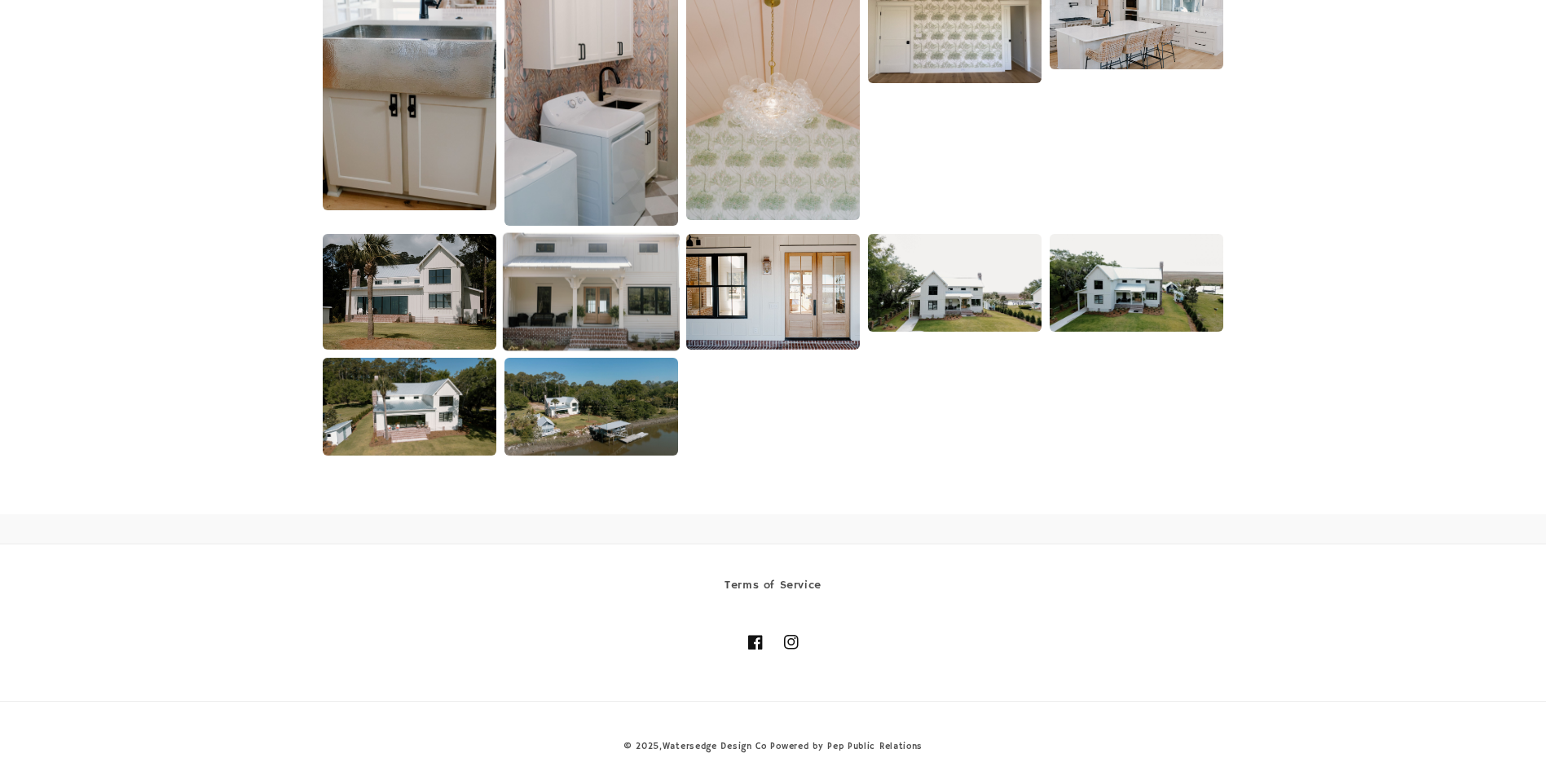
click at [580, 300] on img at bounding box center [591, 291] width 177 height 119
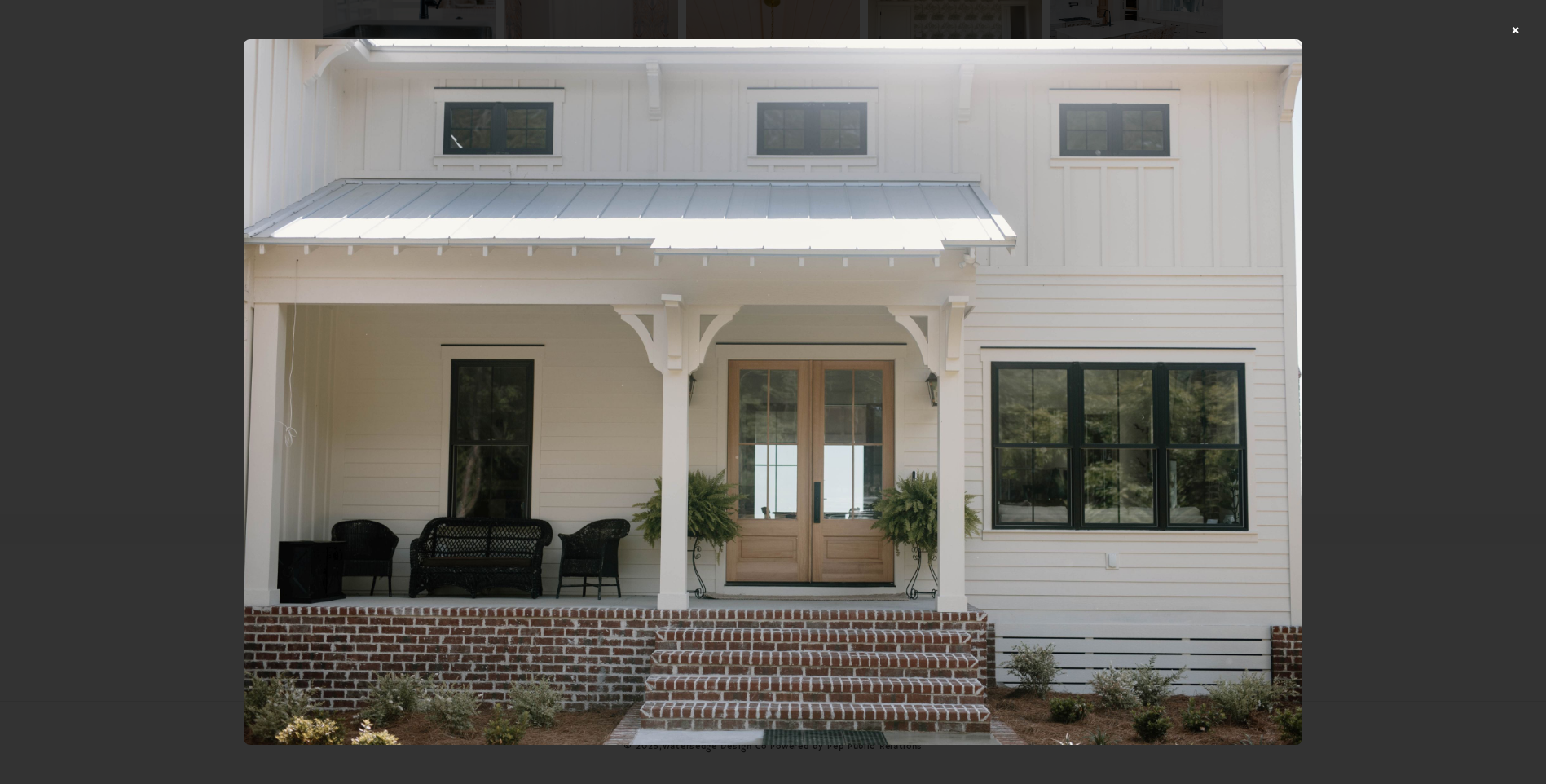
click at [1527, 25] on div at bounding box center [773, 392] width 1546 height 784
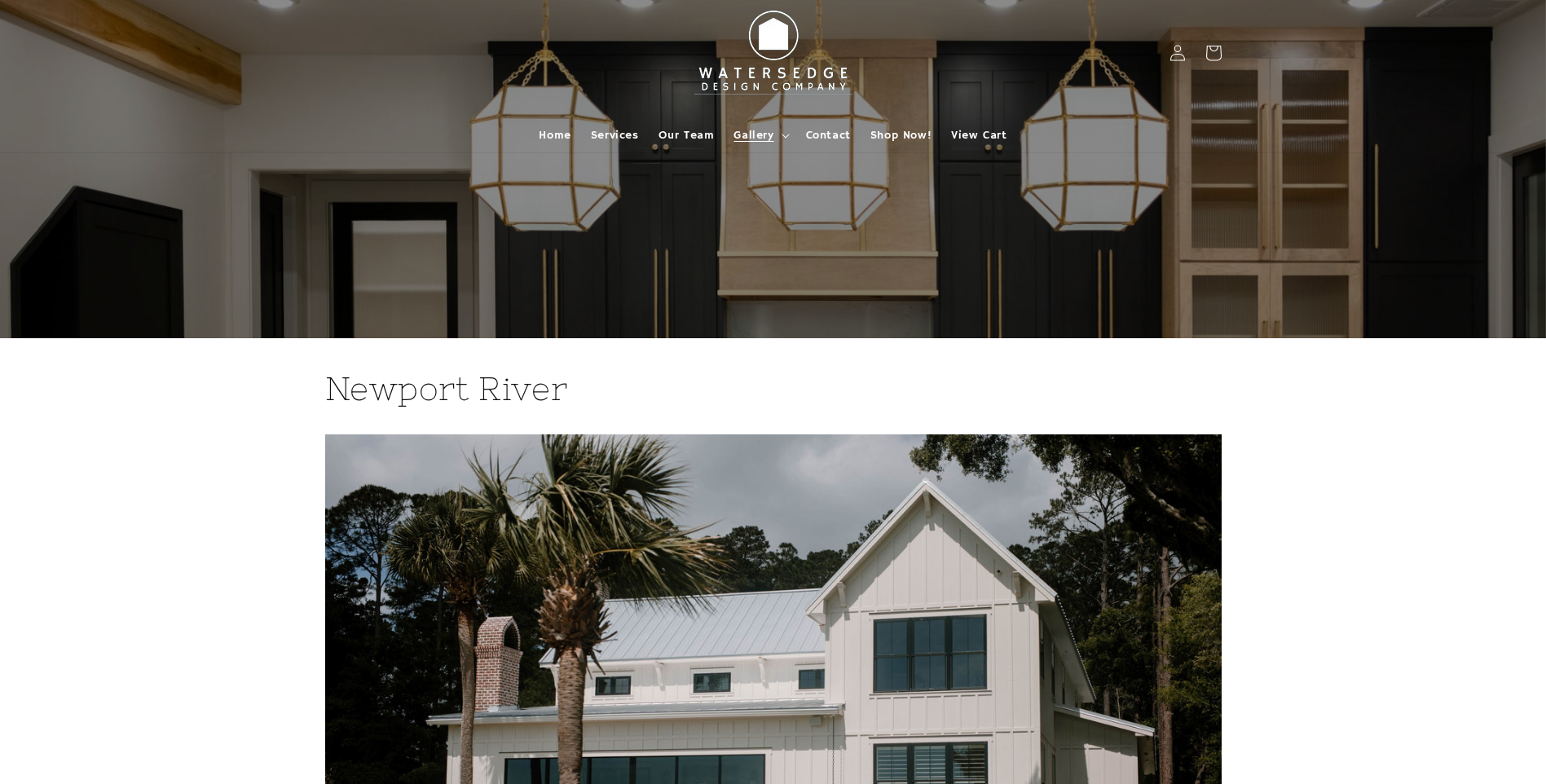
scroll to position [0, 0]
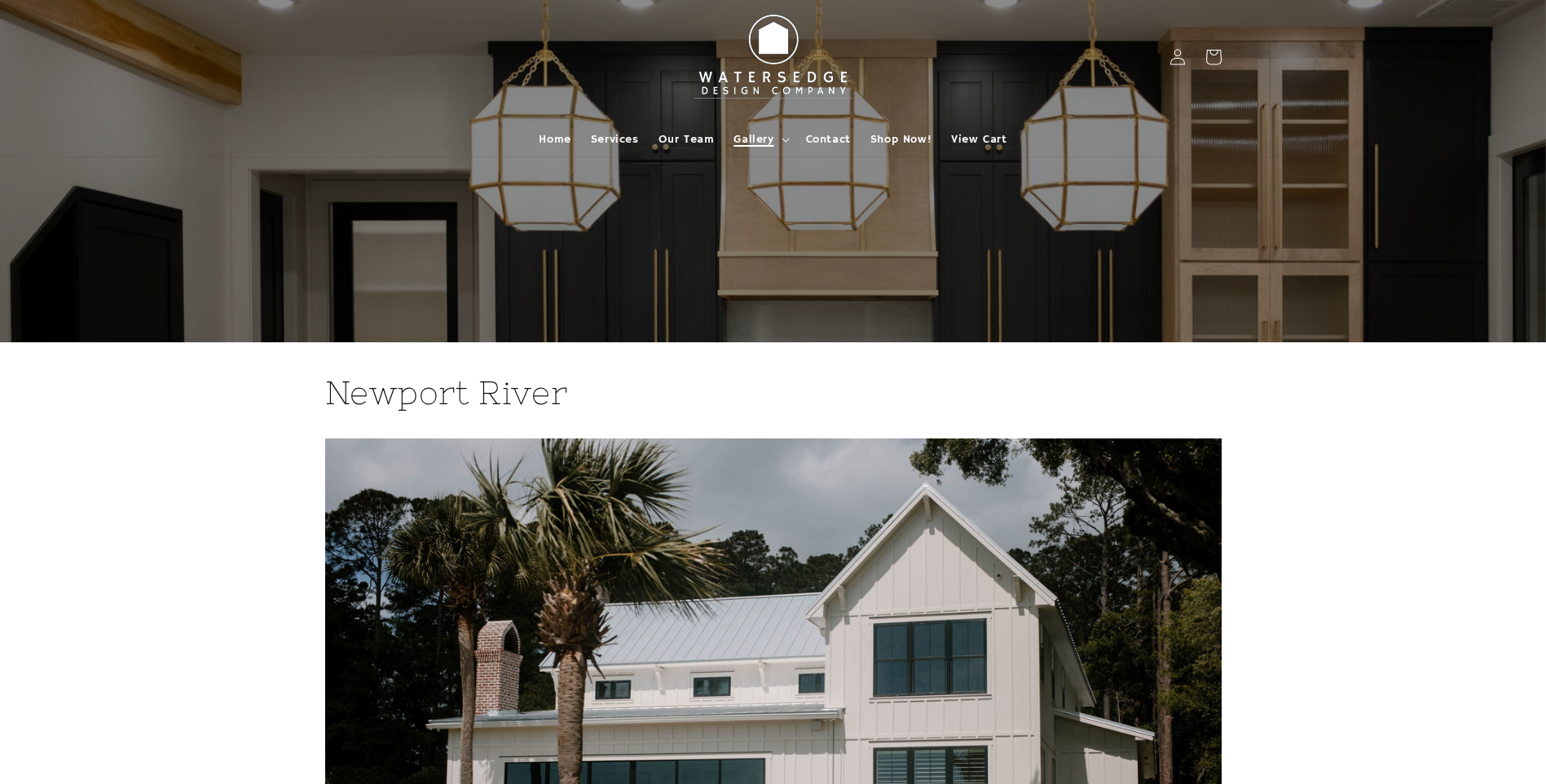
click at [761, 132] on span "Gallery" at bounding box center [753, 139] width 40 height 15
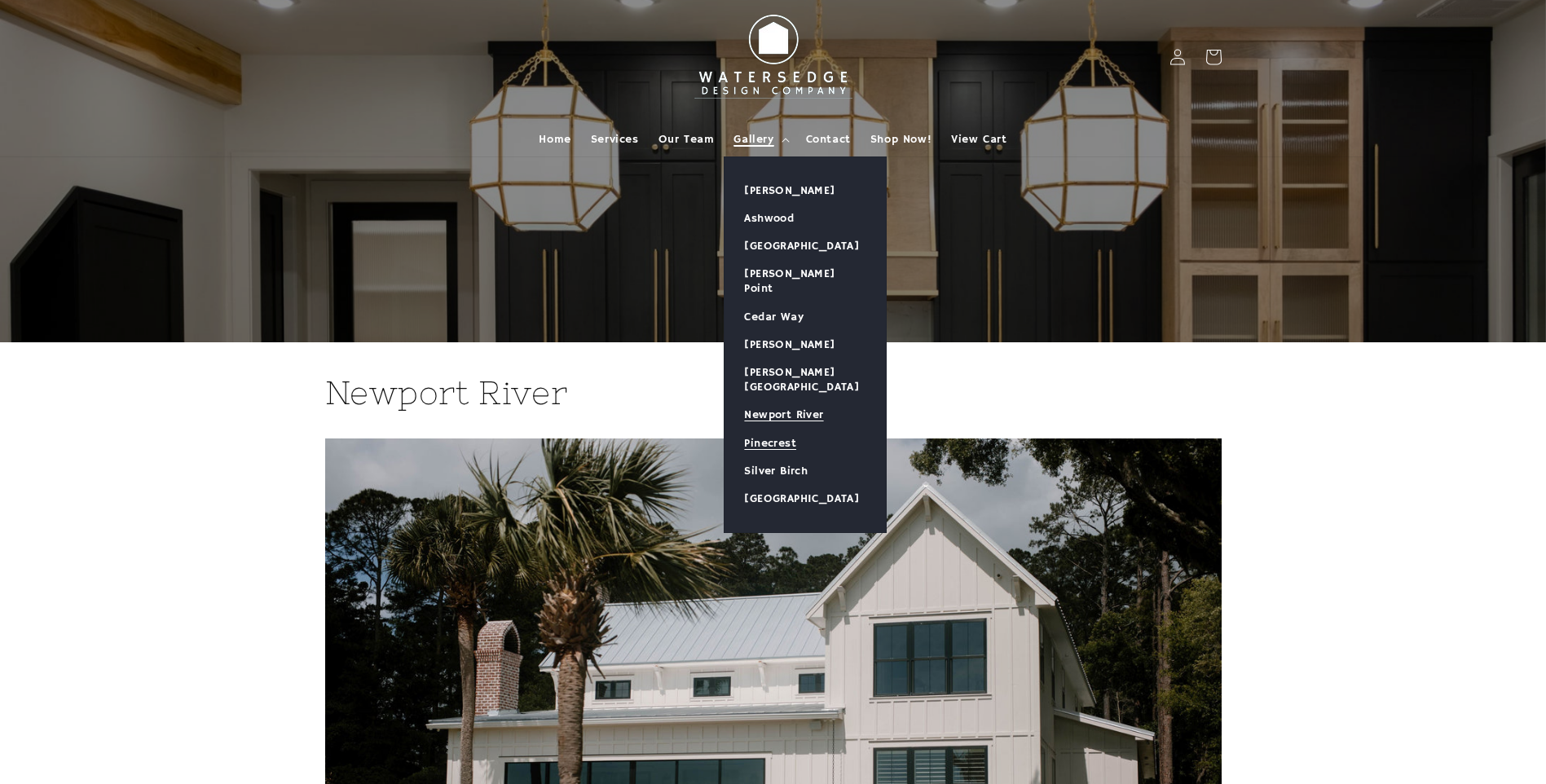
click at [780, 429] on link "Pinecrest" at bounding box center [805, 443] width 161 height 28
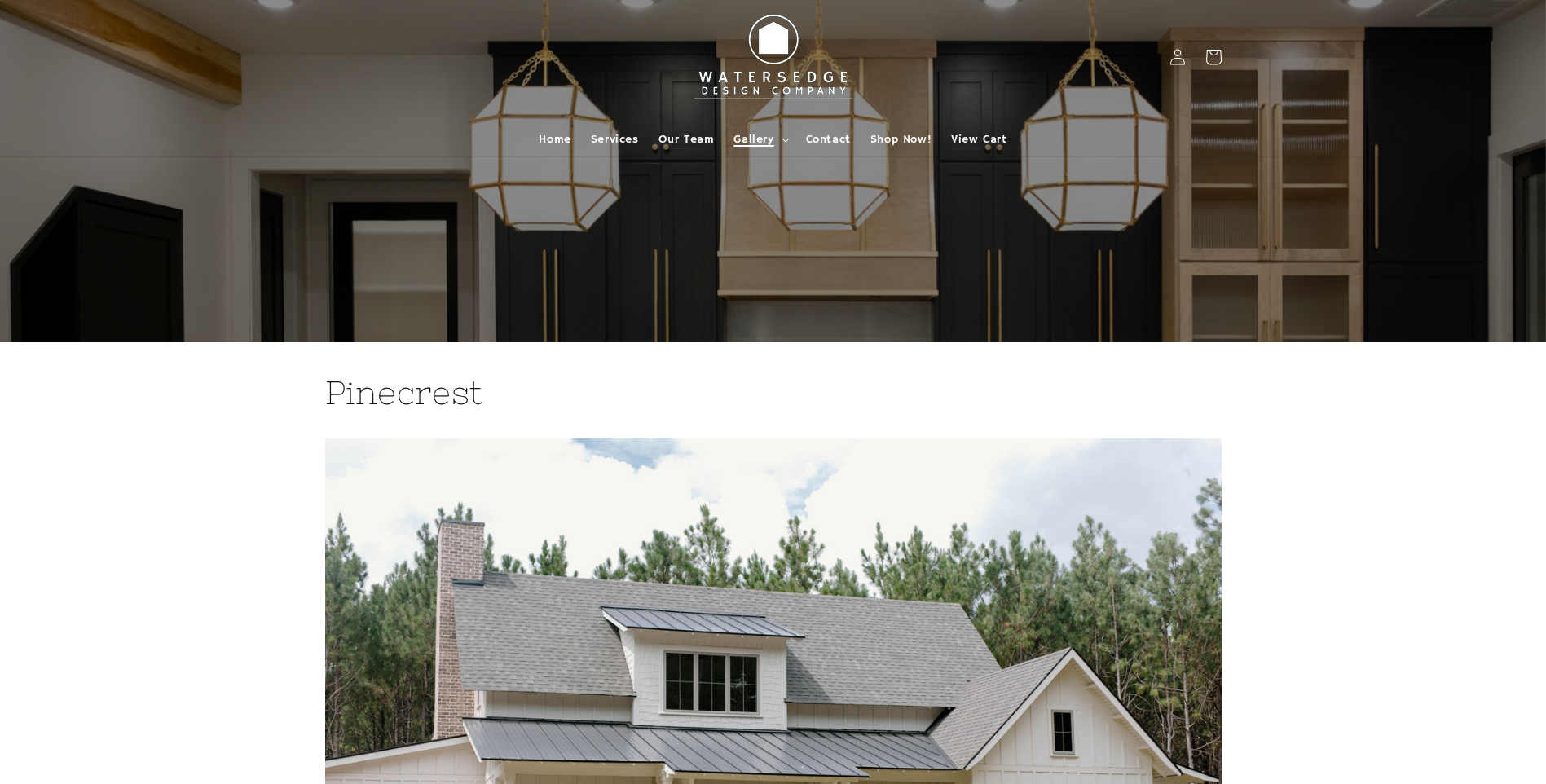
click at [766, 136] on span "Gallery" at bounding box center [753, 139] width 40 height 15
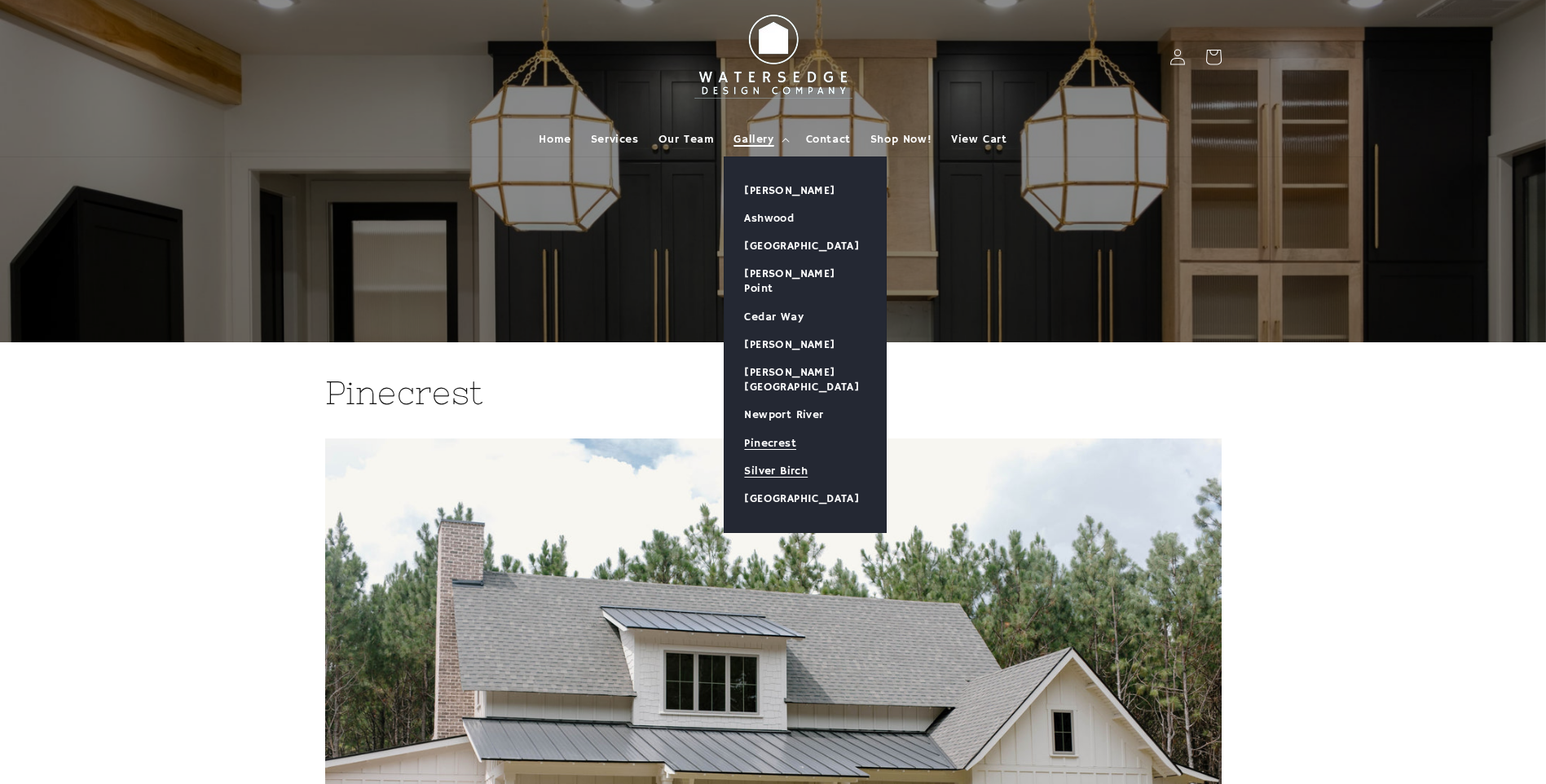
click at [790, 458] on link "Silver Birch" at bounding box center [805, 471] width 161 height 28
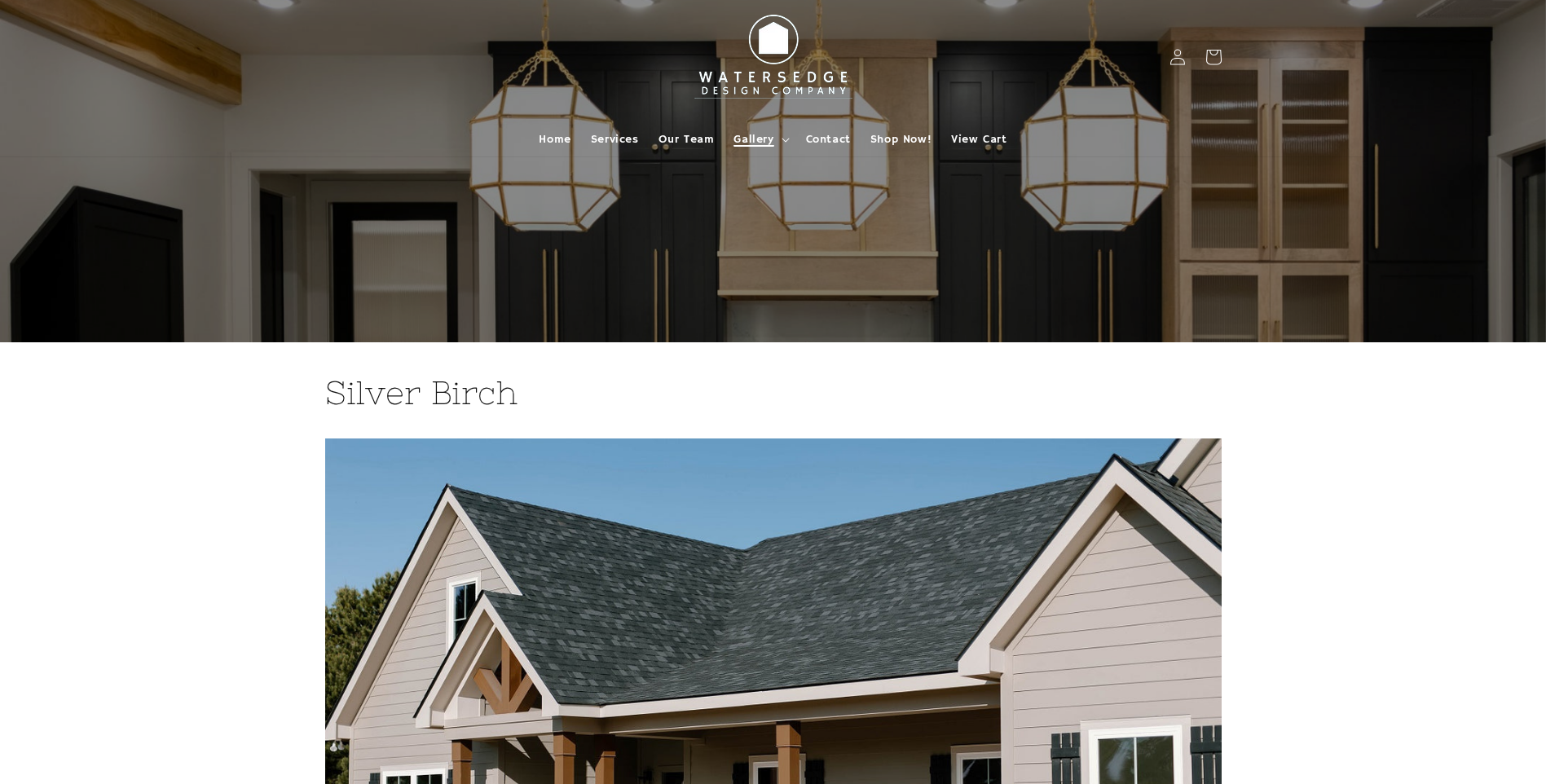
click at [753, 134] on span "Gallery" at bounding box center [753, 139] width 40 height 15
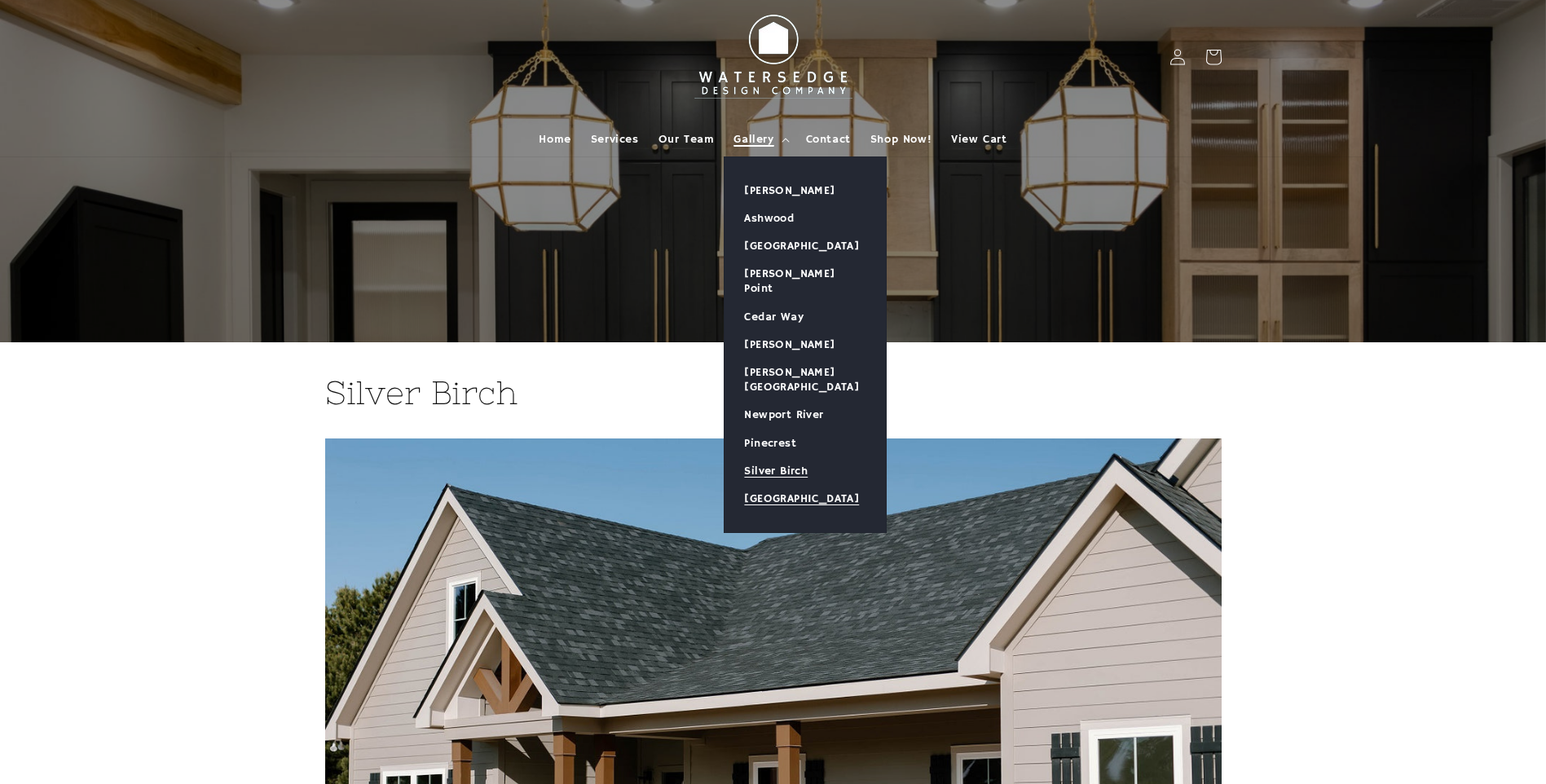
click at [782, 485] on link "[GEOGRAPHIC_DATA]" at bounding box center [805, 498] width 161 height 28
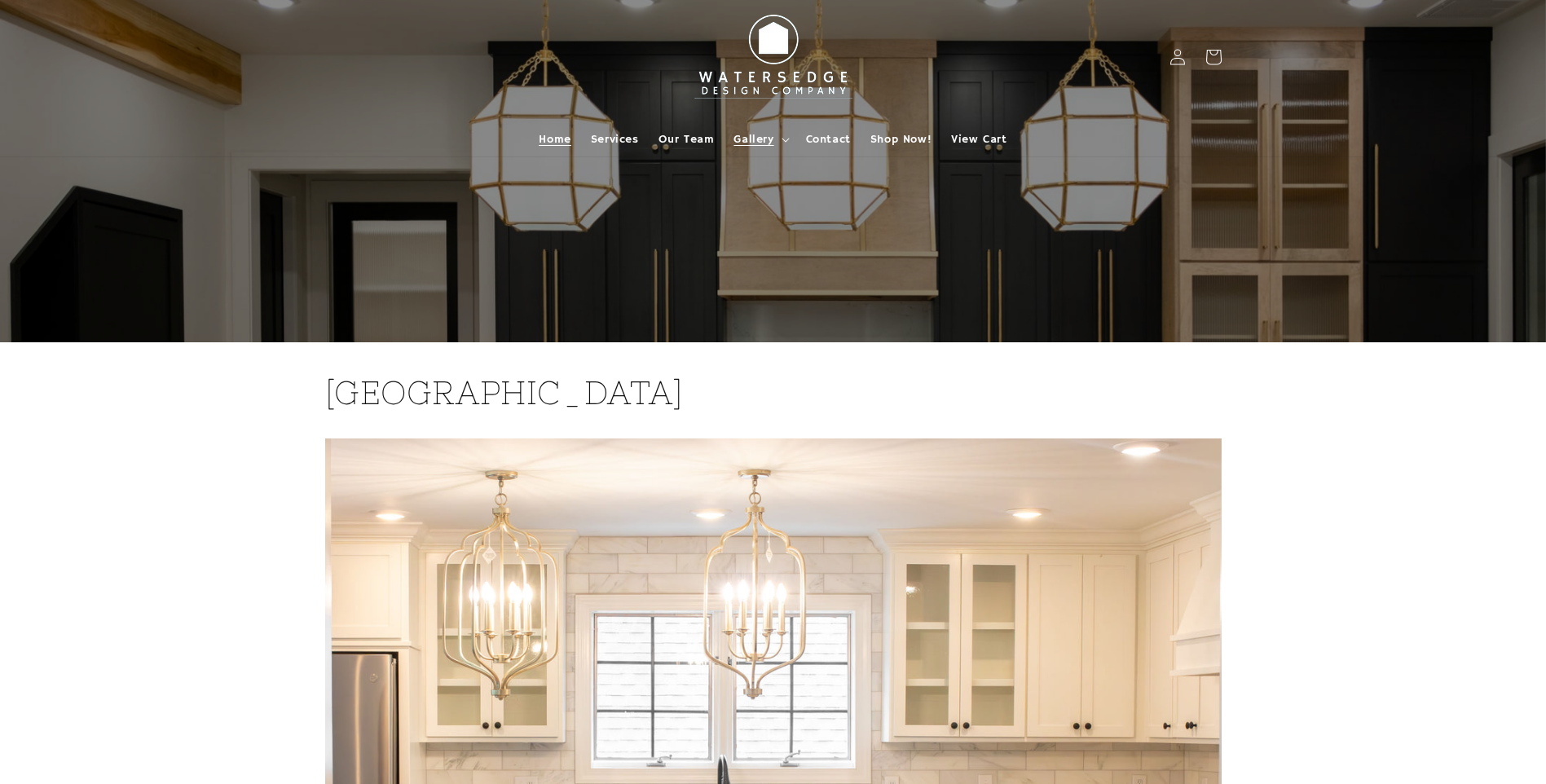
click at [545, 135] on span "Home" at bounding box center [555, 139] width 32 height 15
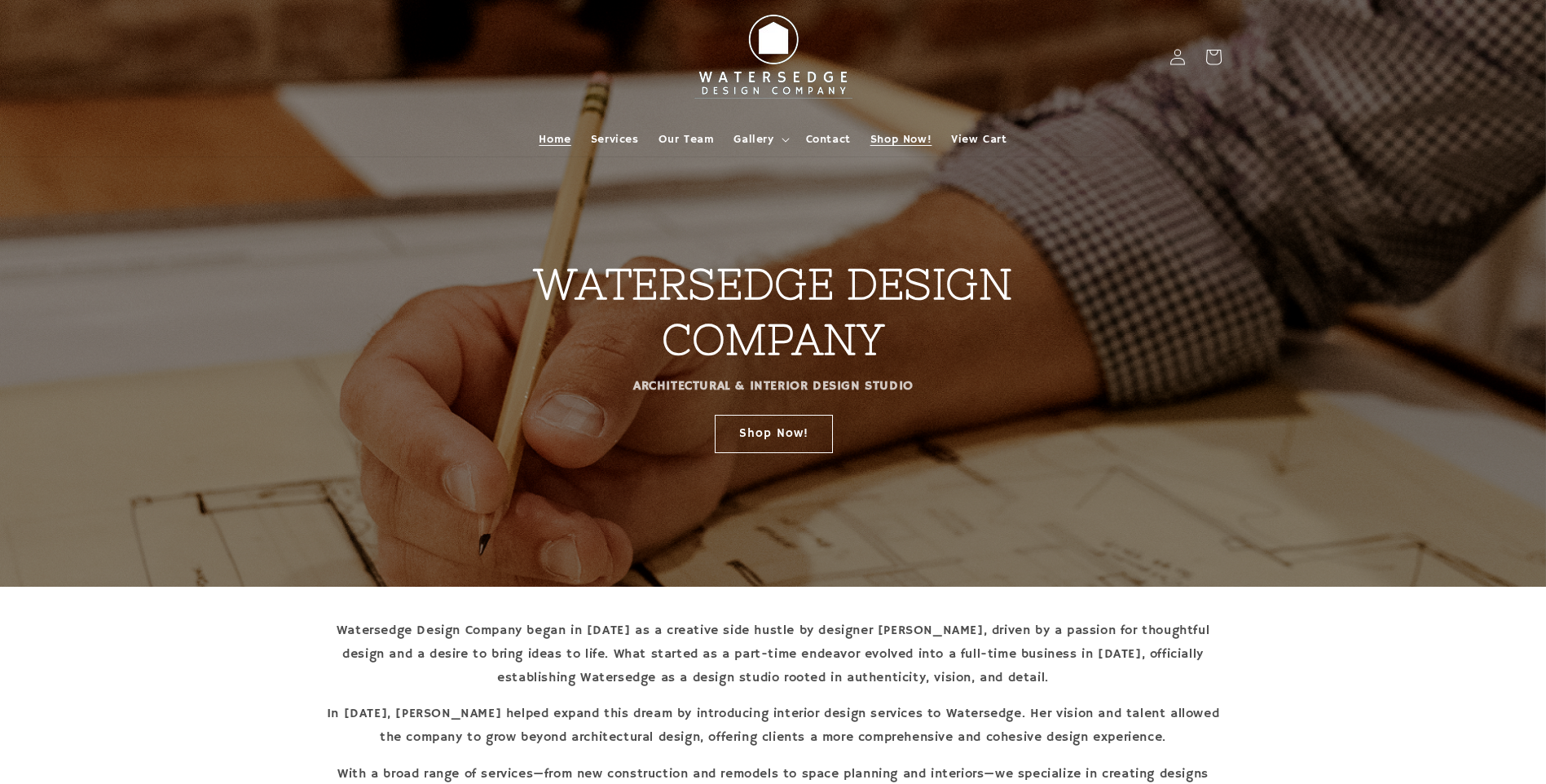
click at [920, 138] on span "Shop Now!" at bounding box center [900, 139] width 61 height 15
